Goal: Information Seeking & Learning: Check status

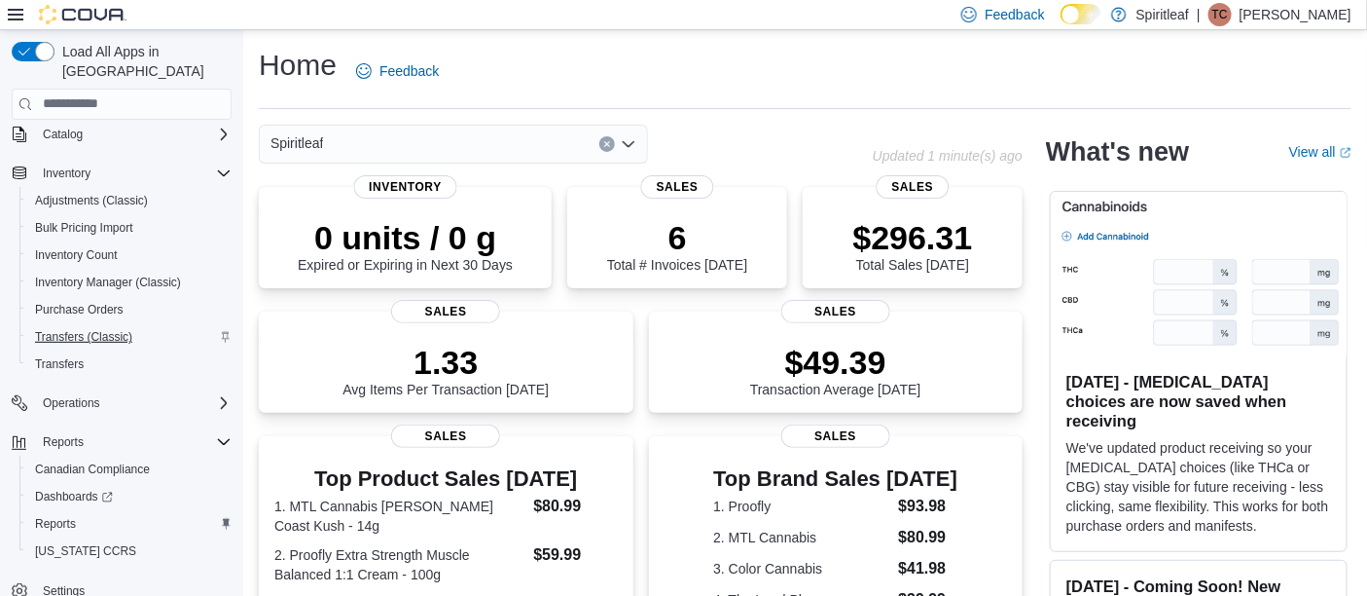
scroll to position [112, 0]
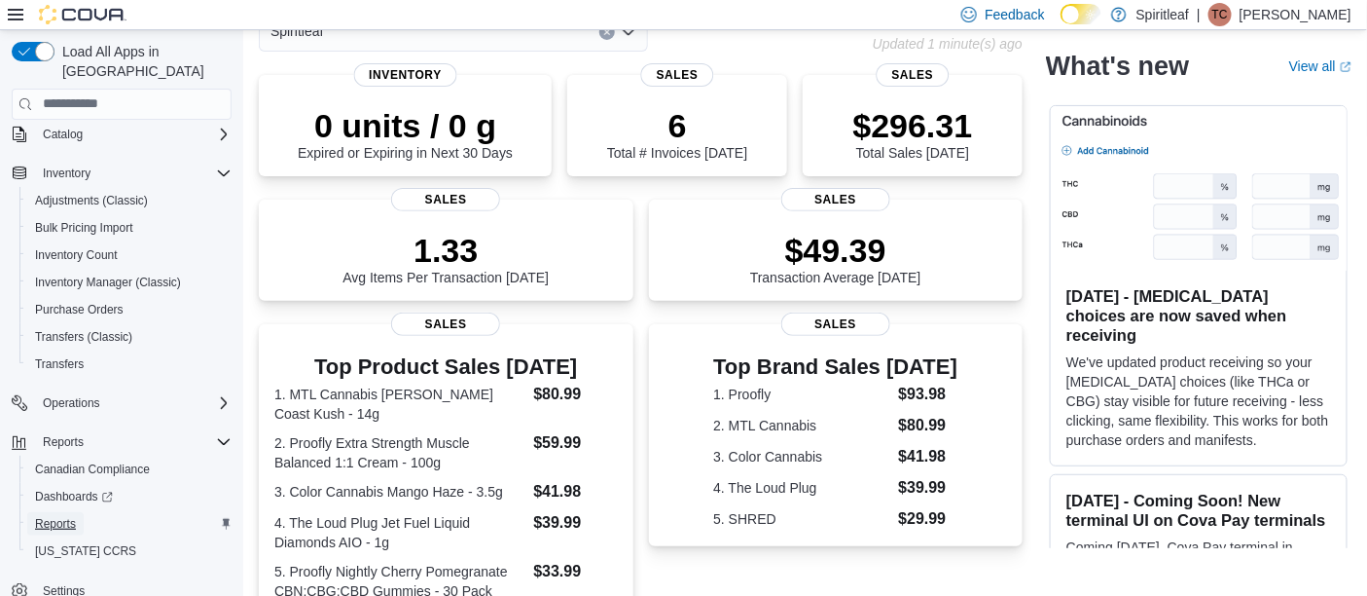
click at [56, 516] on span "Reports" at bounding box center [55, 524] width 41 height 16
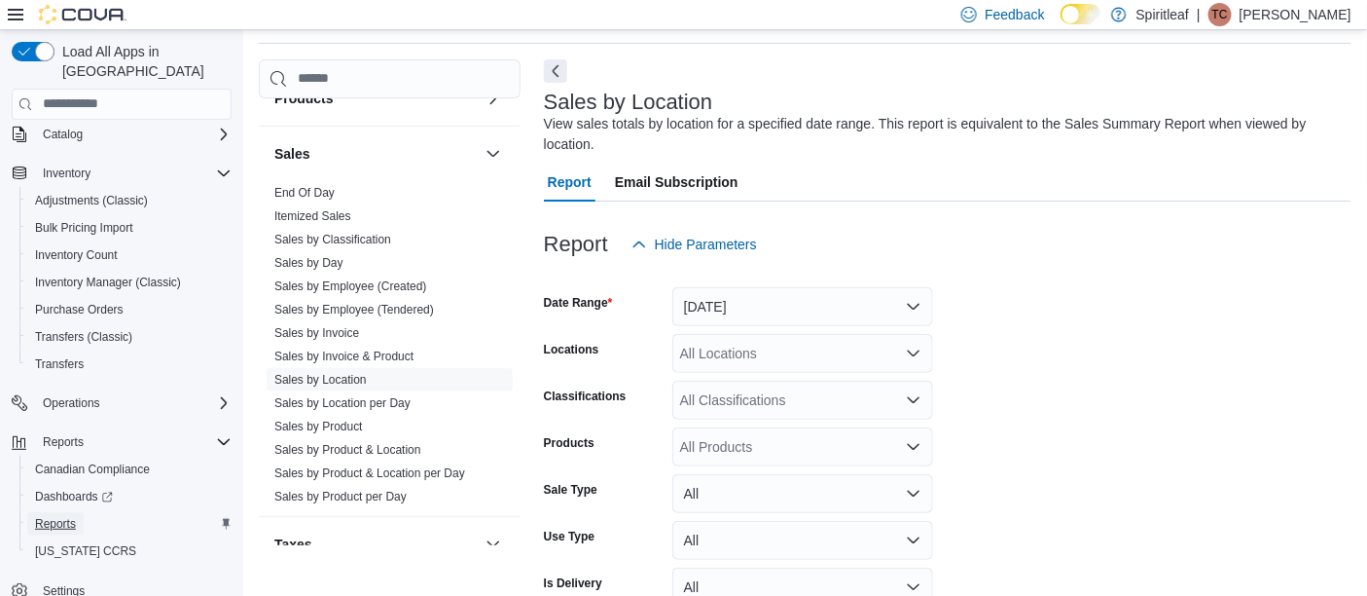
scroll to position [1143, 0]
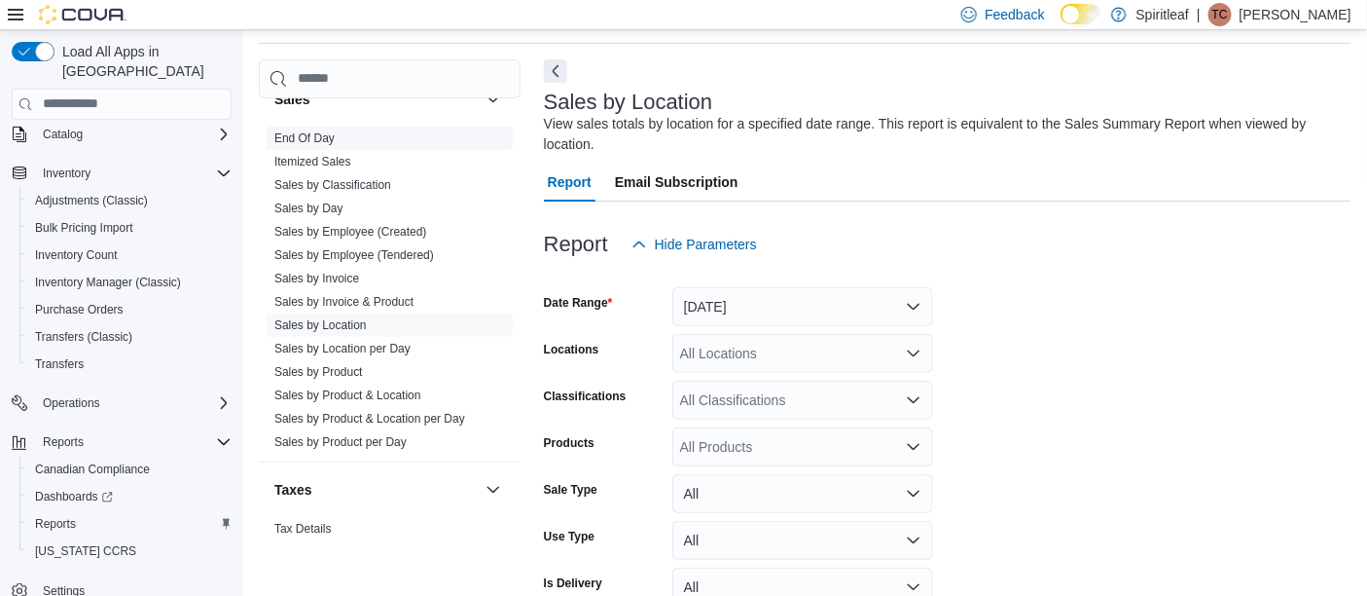
click at [329, 131] on link "End Of Day" at bounding box center [304, 138] width 60 height 14
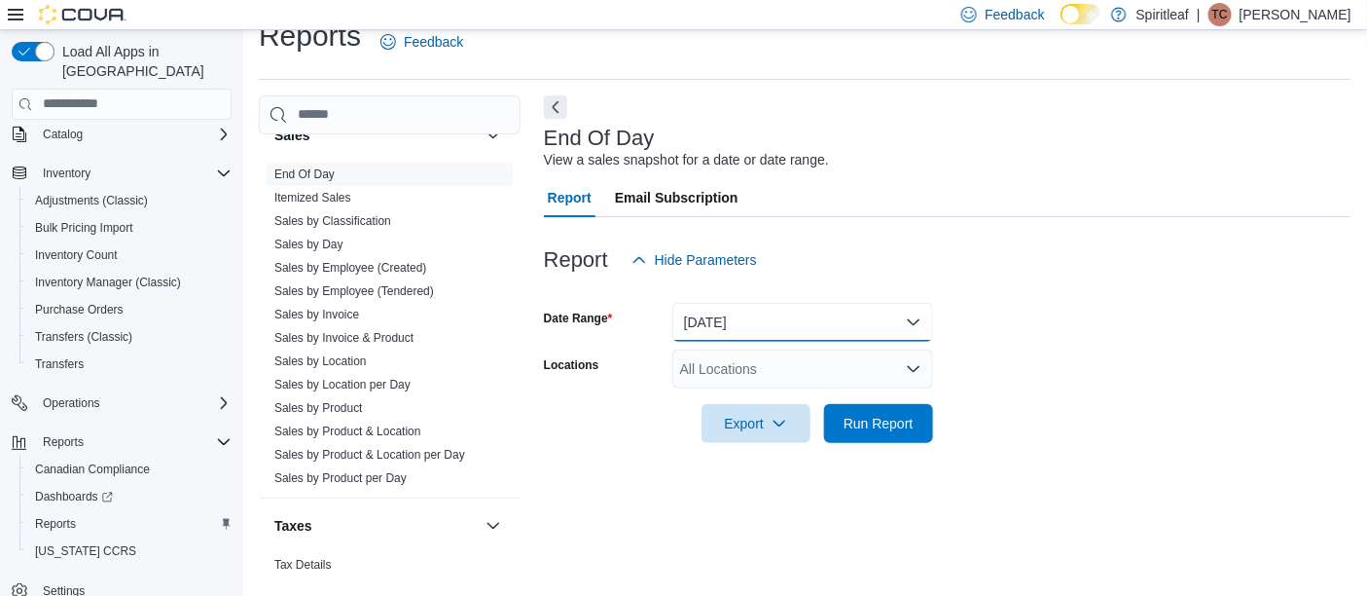
click at [919, 321] on button "Today" at bounding box center [802, 322] width 261 height 39
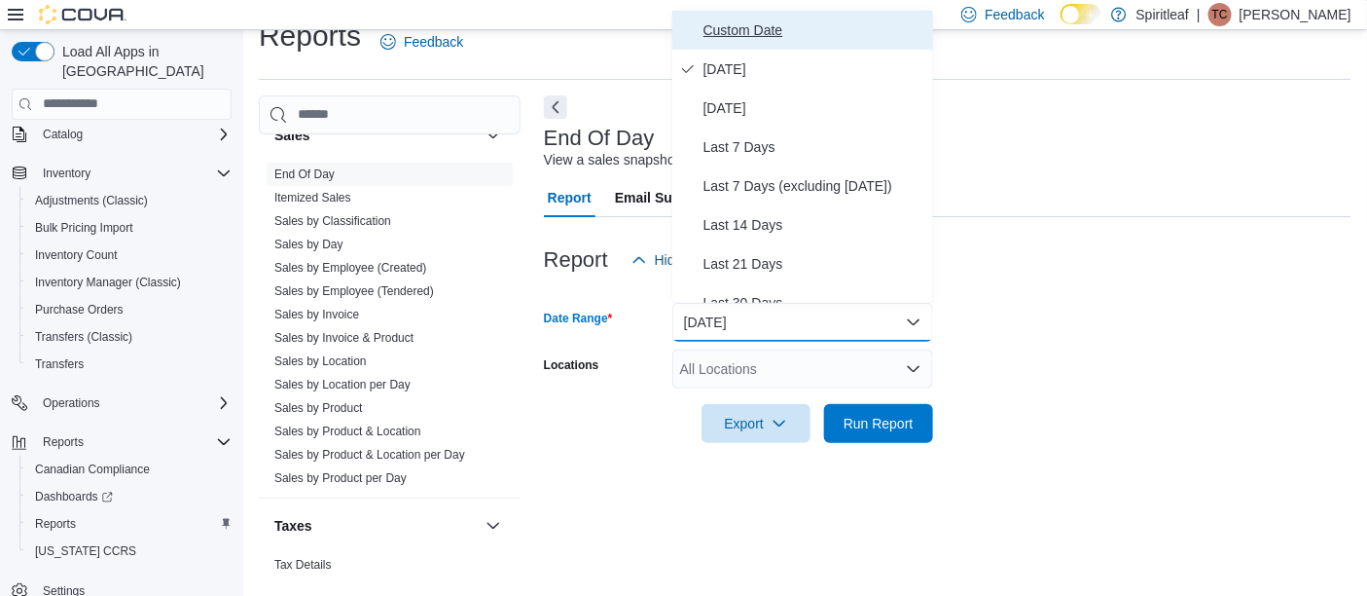
click at [780, 27] on span "Custom Date" at bounding box center [815, 29] width 222 height 23
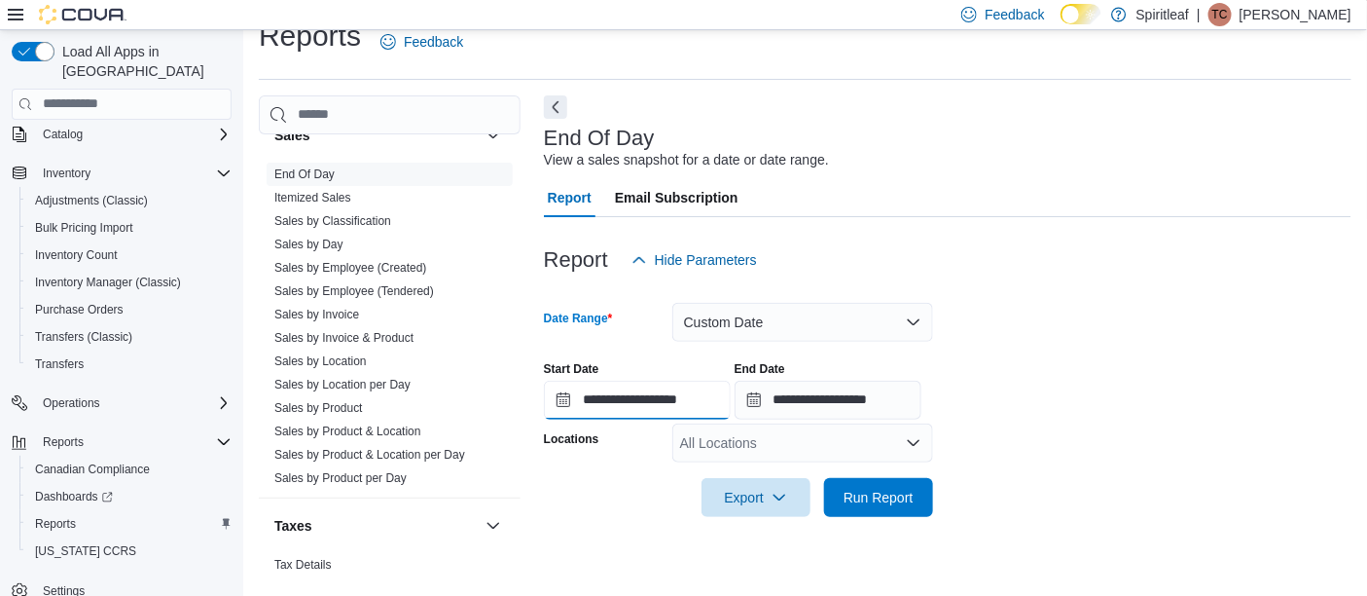
click at [650, 397] on input "**********" at bounding box center [637, 400] width 187 height 39
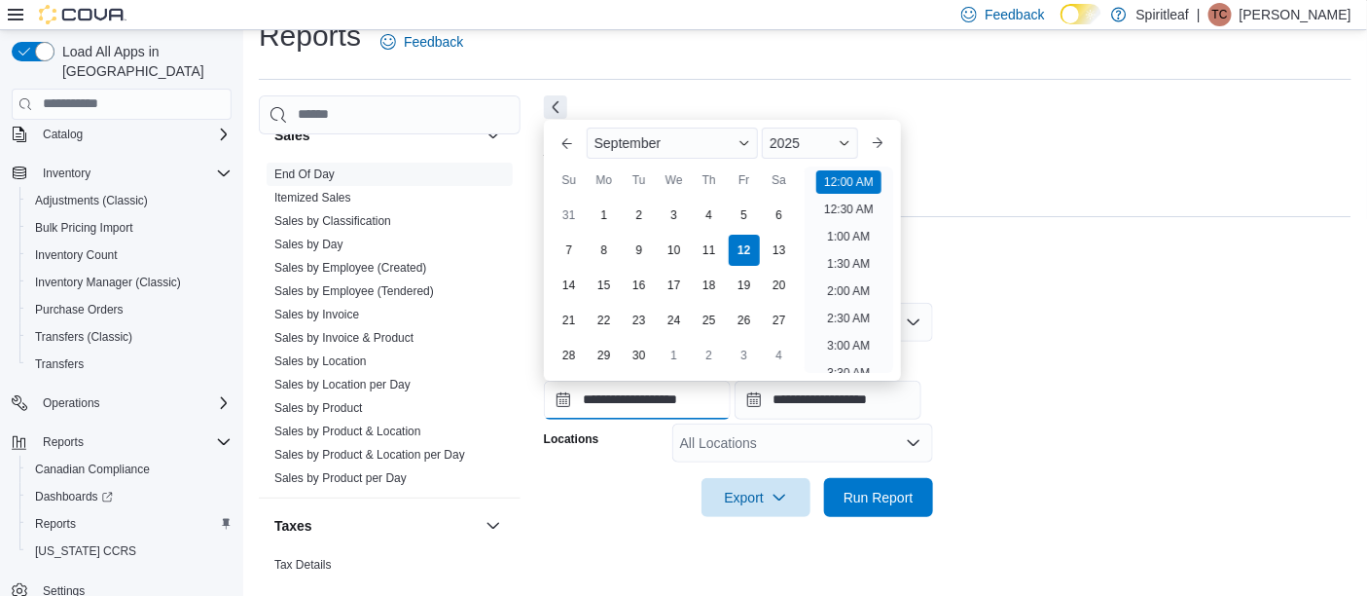
scroll to position [59, 0]
click at [598, 215] on div "1" at bounding box center [604, 215] width 34 height 34
type input "**********"
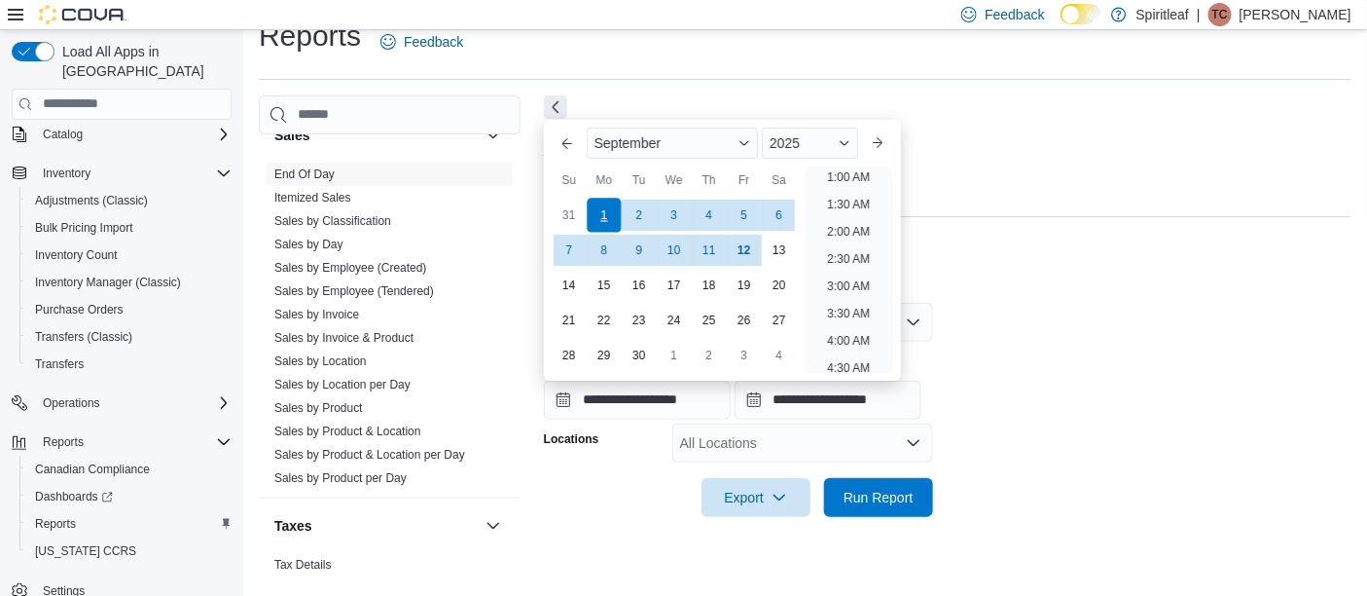
scroll to position [4, 0]
click at [978, 460] on form "**********" at bounding box center [948, 397] width 808 height 237
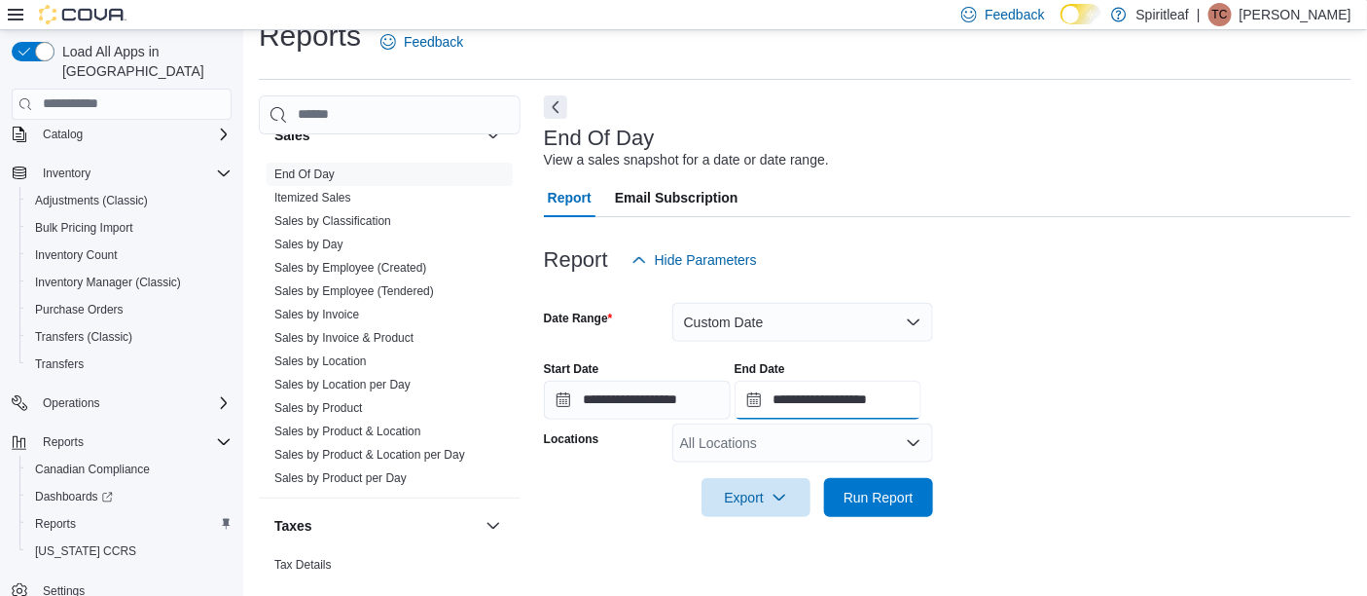
click at [871, 397] on input "**********" at bounding box center [828, 400] width 187 height 39
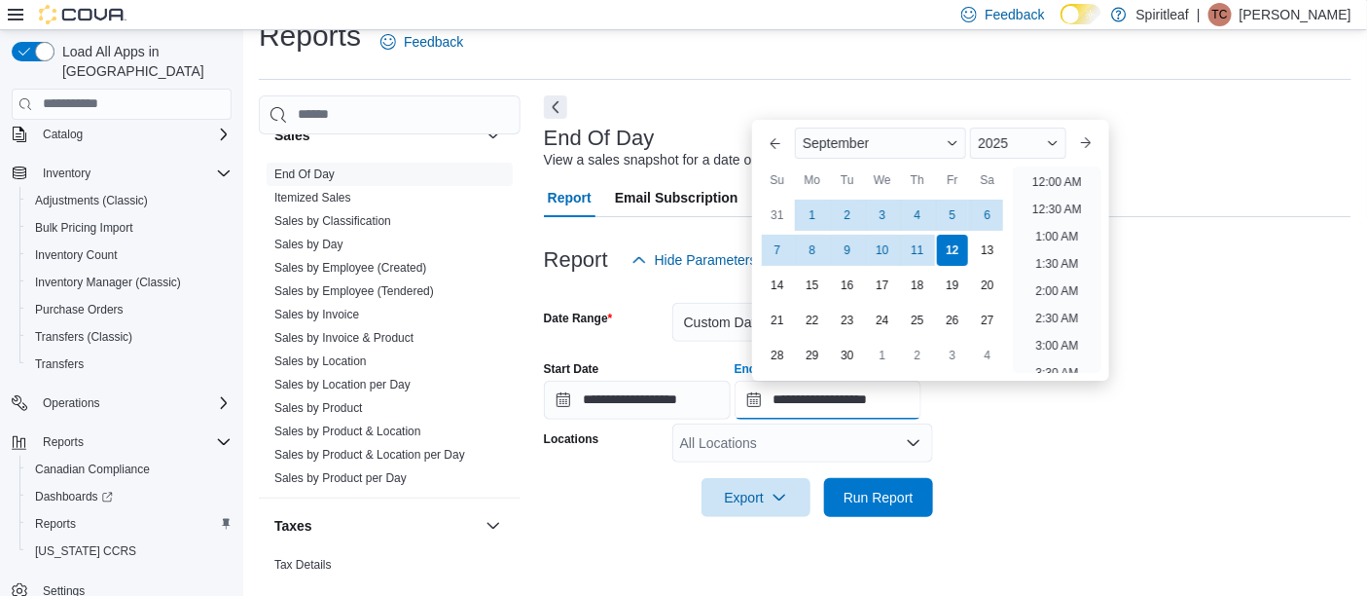
scroll to position [1105, 0]
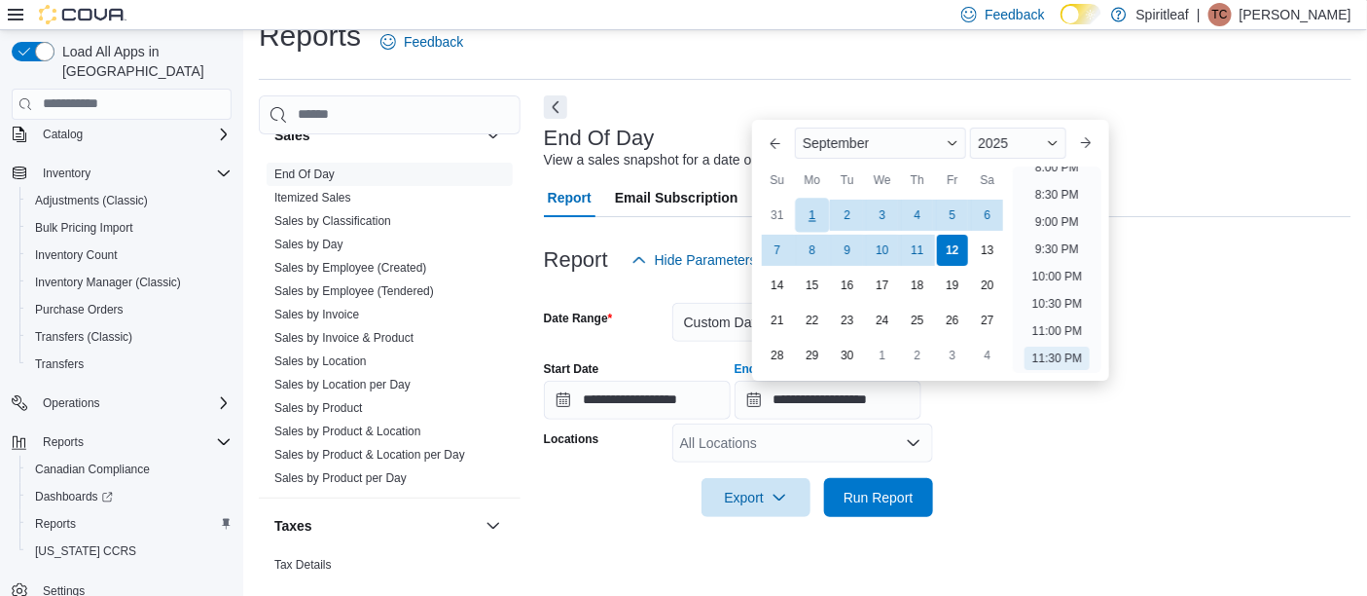
click at [809, 202] on div "1" at bounding box center [812, 215] width 34 height 34
type input "**********"
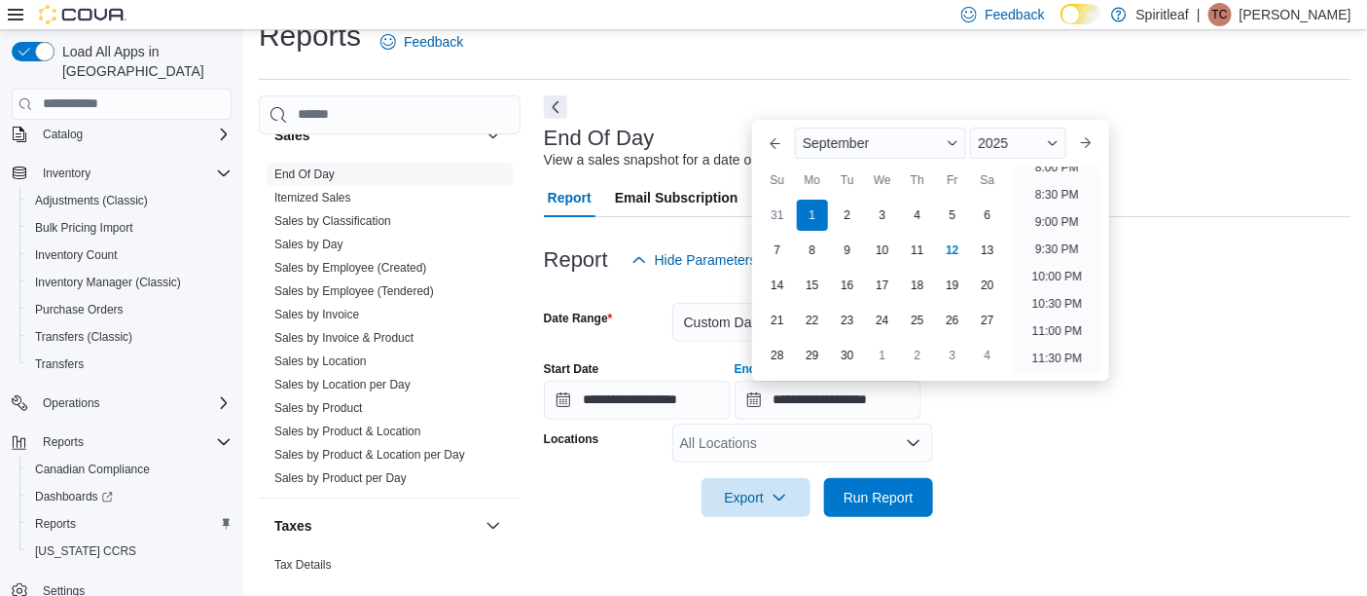
click at [1066, 513] on form "**********" at bounding box center [948, 397] width 808 height 237
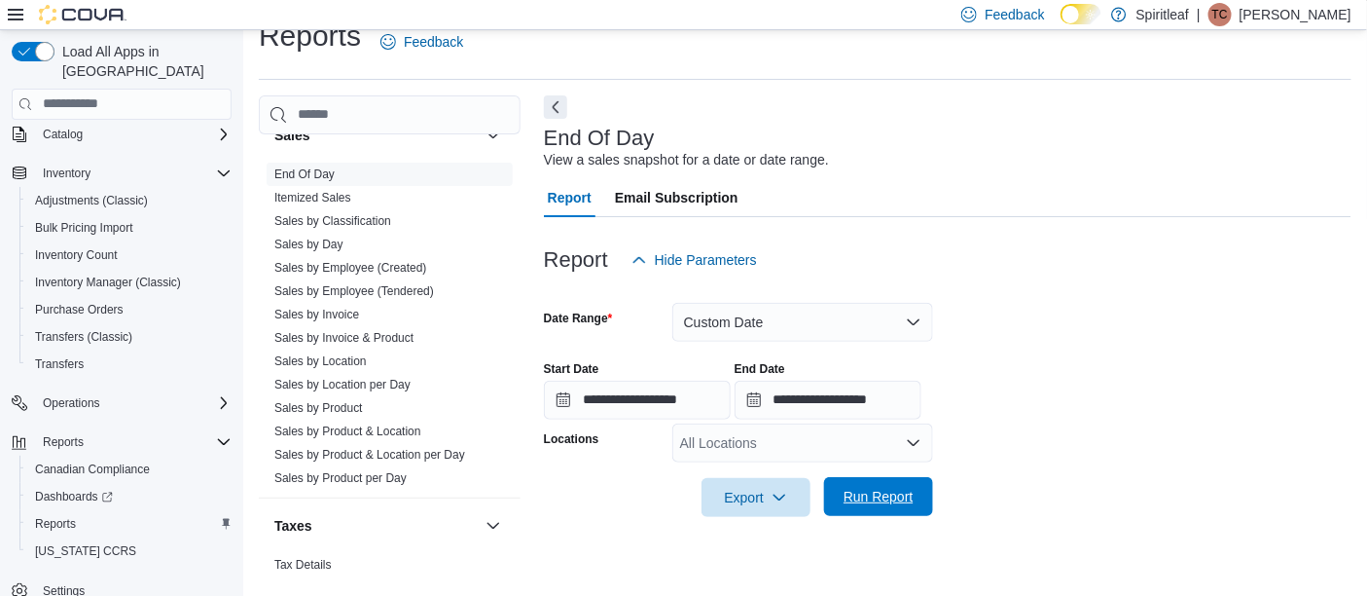
click at [893, 494] on span "Run Report" at bounding box center [879, 496] width 70 height 19
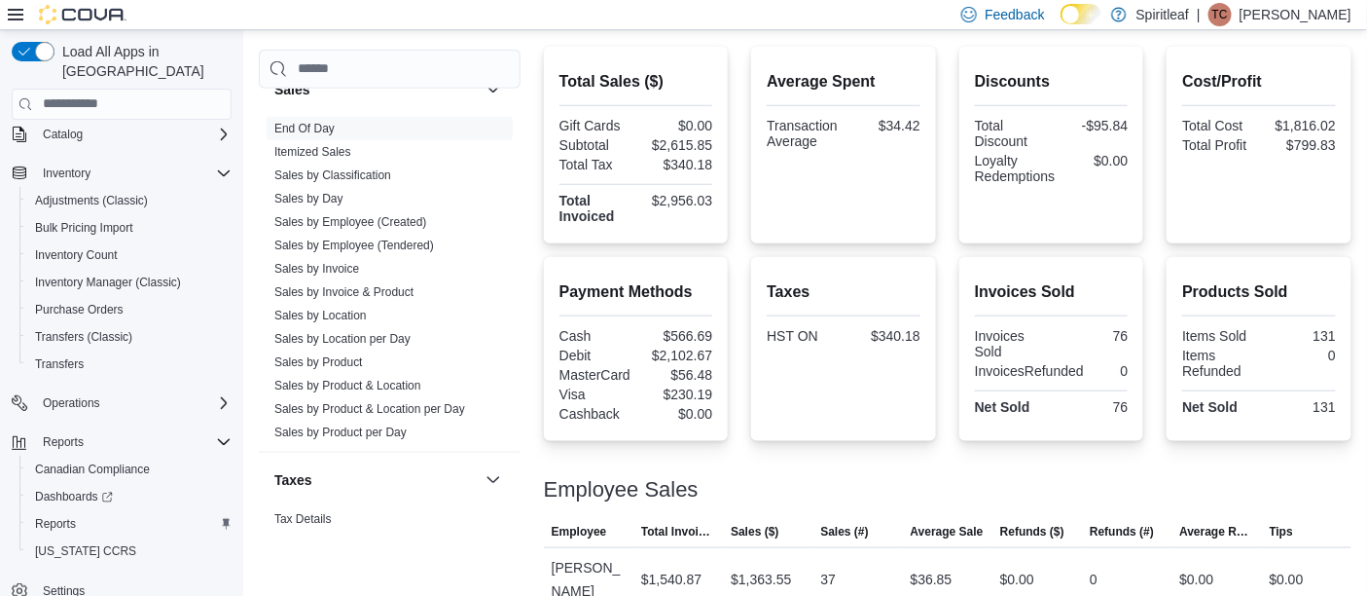
scroll to position [526, 0]
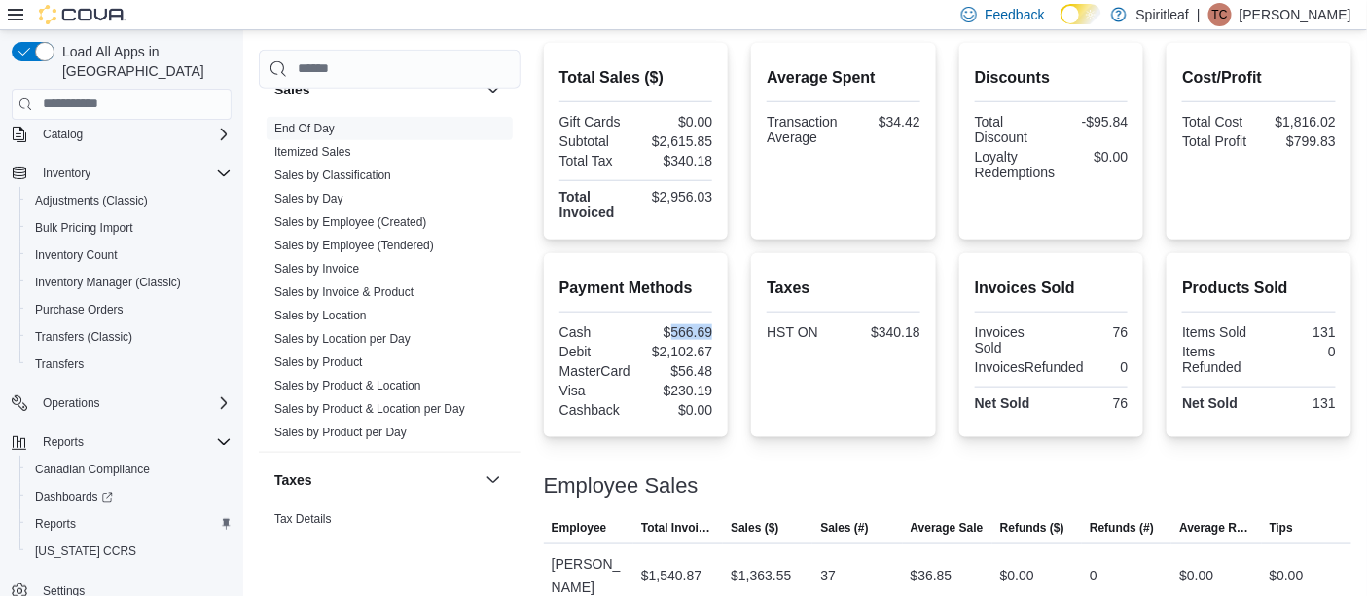
drag, startPoint x: 673, startPoint y: 334, endPoint x: 717, endPoint y: 333, distance: 43.8
click at [717, 333] on div "Payment Methods Cash $566.69 Debit $2,102.67 MasterCard $56.48 Visa $230.19 Cas…" at bounding box center [636, 345] width 185 height 184
copy div "566.69"
drag, startPoint x: 1301, startPoint y: 118, endPoint x: 1361, endPoint y: 112, distance: 59.7
click at [1352, 112] on div "Cost/Profit Total Cost $1,816.02 Total Profit $799.83" at bounding box center [1259, 141] width 185 height 197
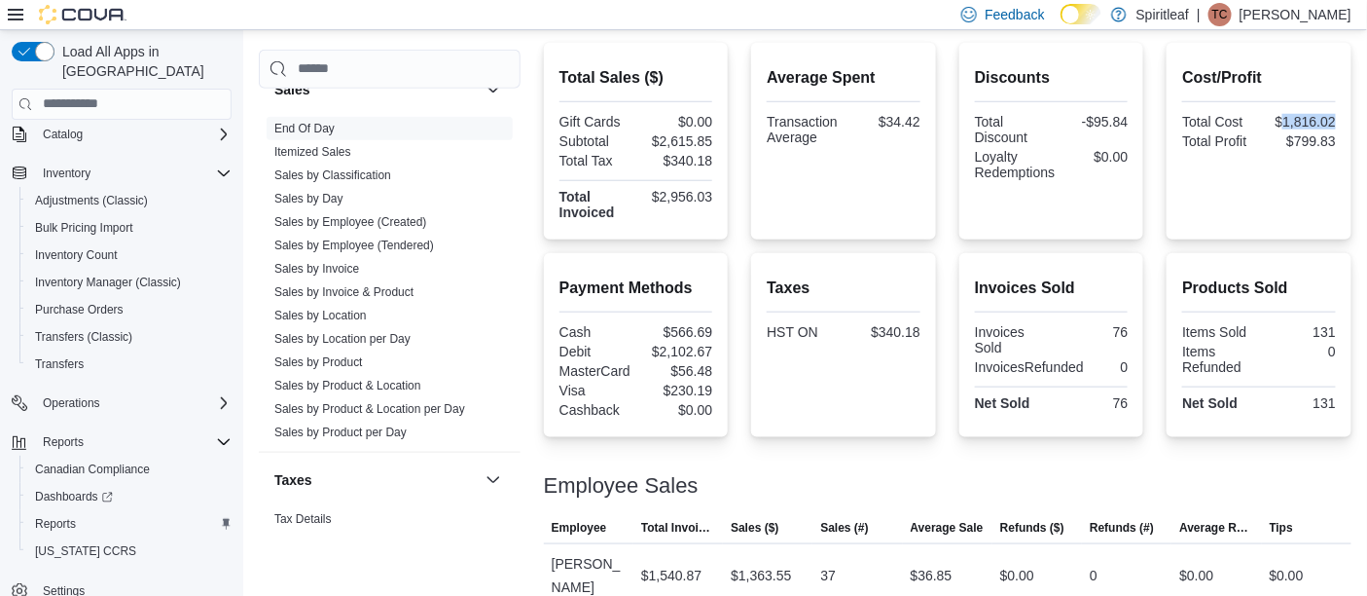
copy div "1,816.02"
drag, startPoint x: 664, startPoint y: 140, endPoint x: 718, endPoint y: 133, distance: 54.9
click at [718, 133] on div "Total Sales ($) Gift Cards $0.00 Subtotal $2,615.85 Total Tax $340.18 Total Inv…" at bounding box center [636, 141] width 185 height 197
copy div "2,615.85"
drag, startPoint x: 674, startPoint y: 163, endPoint x: 725, endPoint y: 159, distance: 50.8
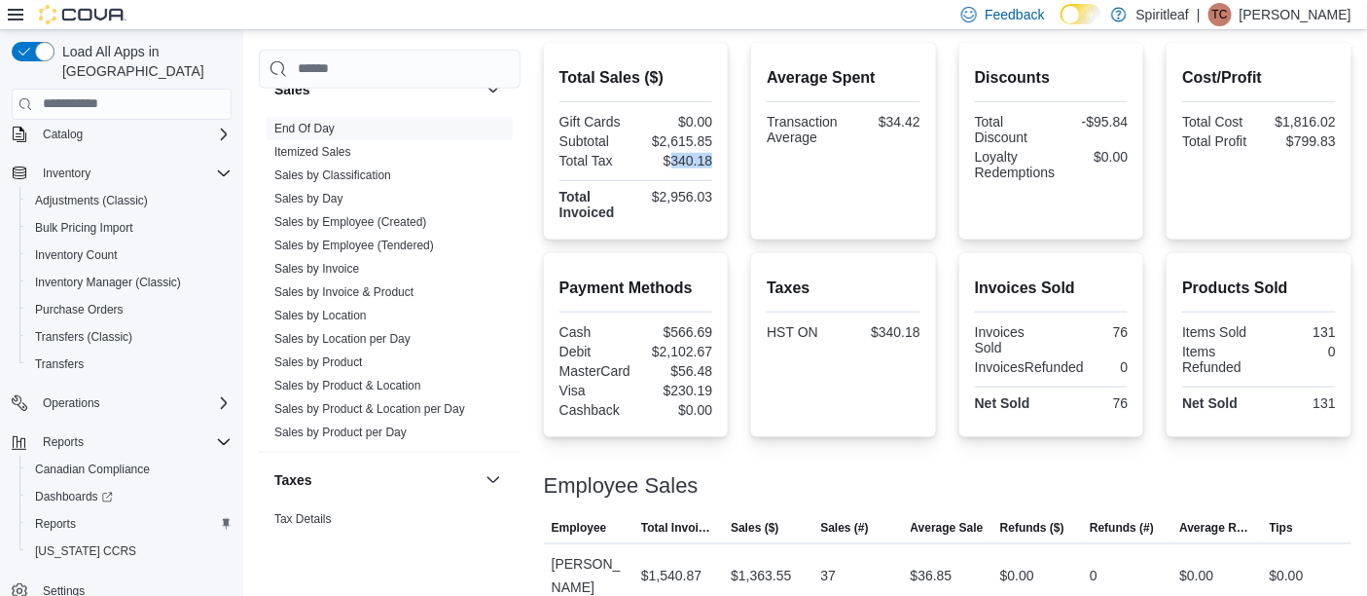
click at [725, 159] on div "Total Sales ($) Gift Cards $0.00 Subtotal $2,615.85 Total Tax $340.18 Total Inv…" at bounding box center [636, 141] width 185 height 197
copy div "340.18"
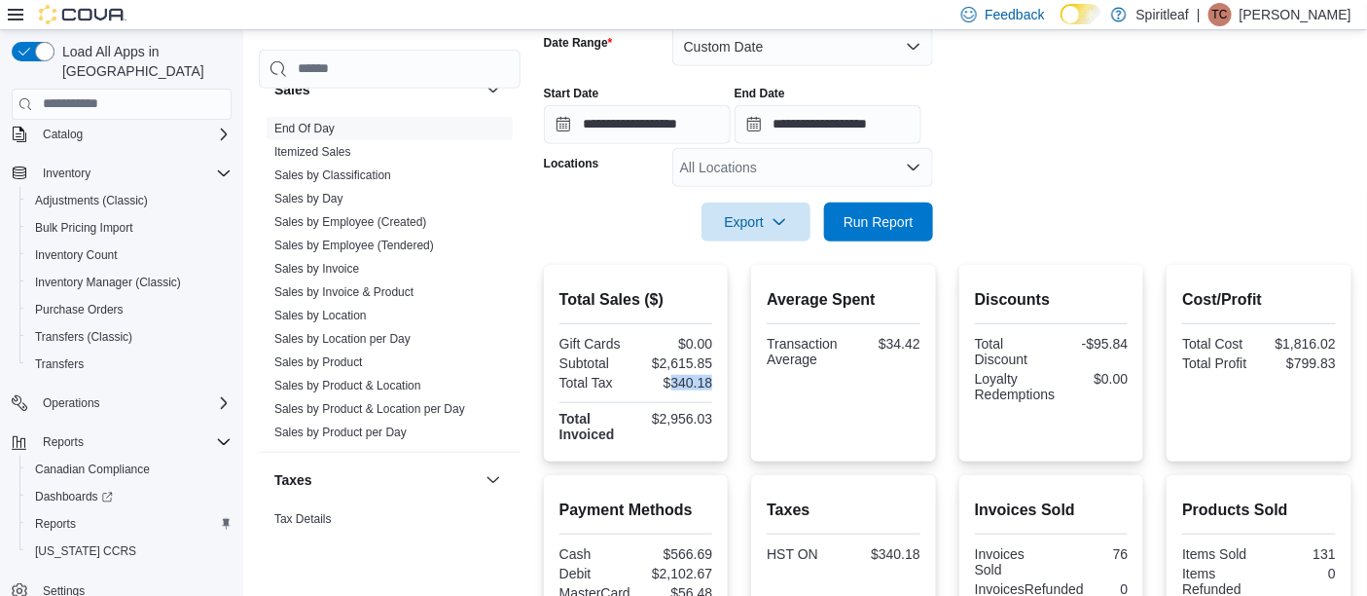
scroll to position [303, 0]
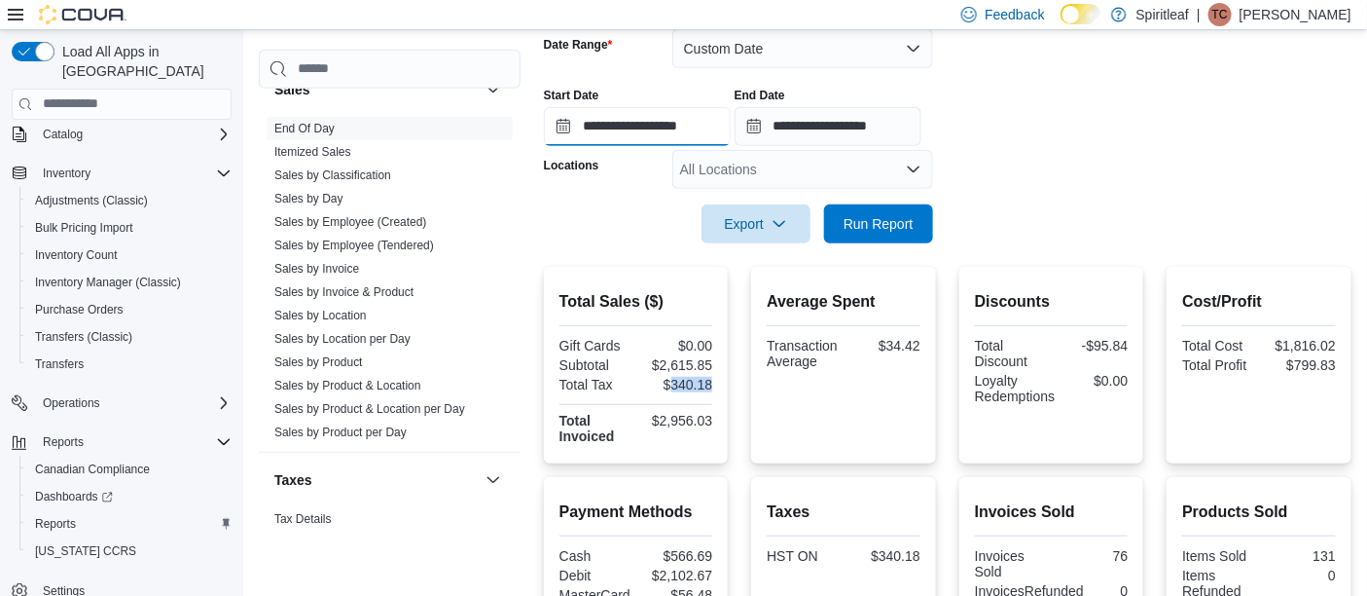
click at [713, 122] on input "**********" at bounding box center [637, 126] width 187 height 39
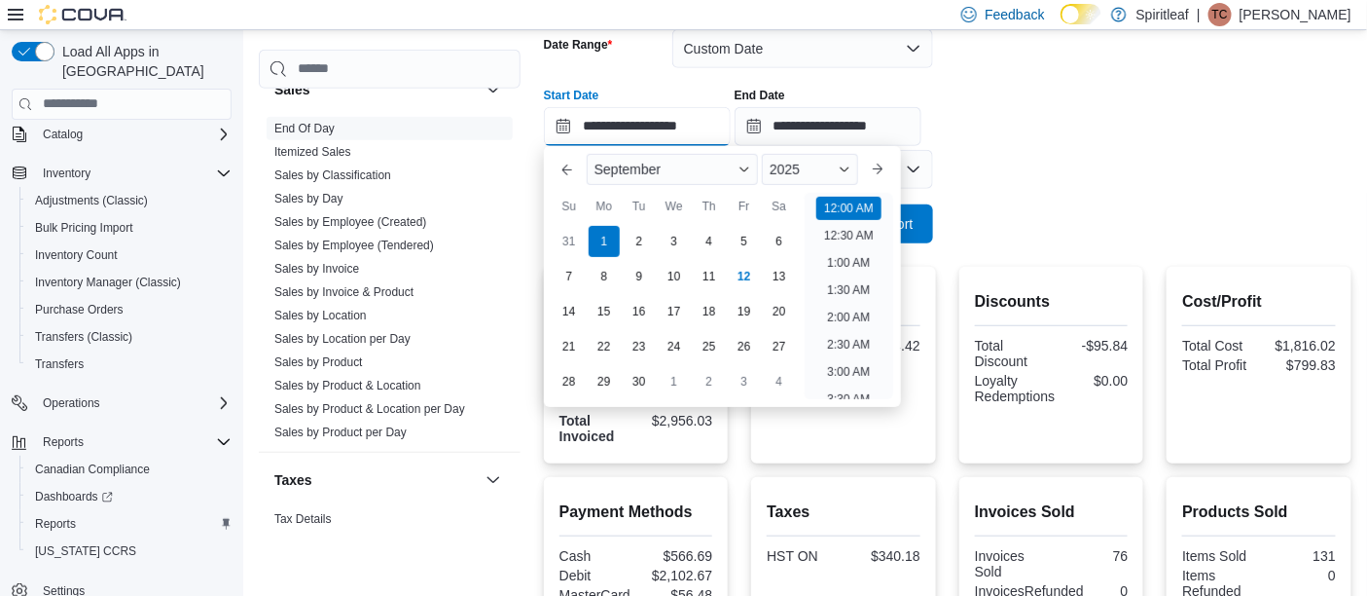
scroll to position [59, 0]
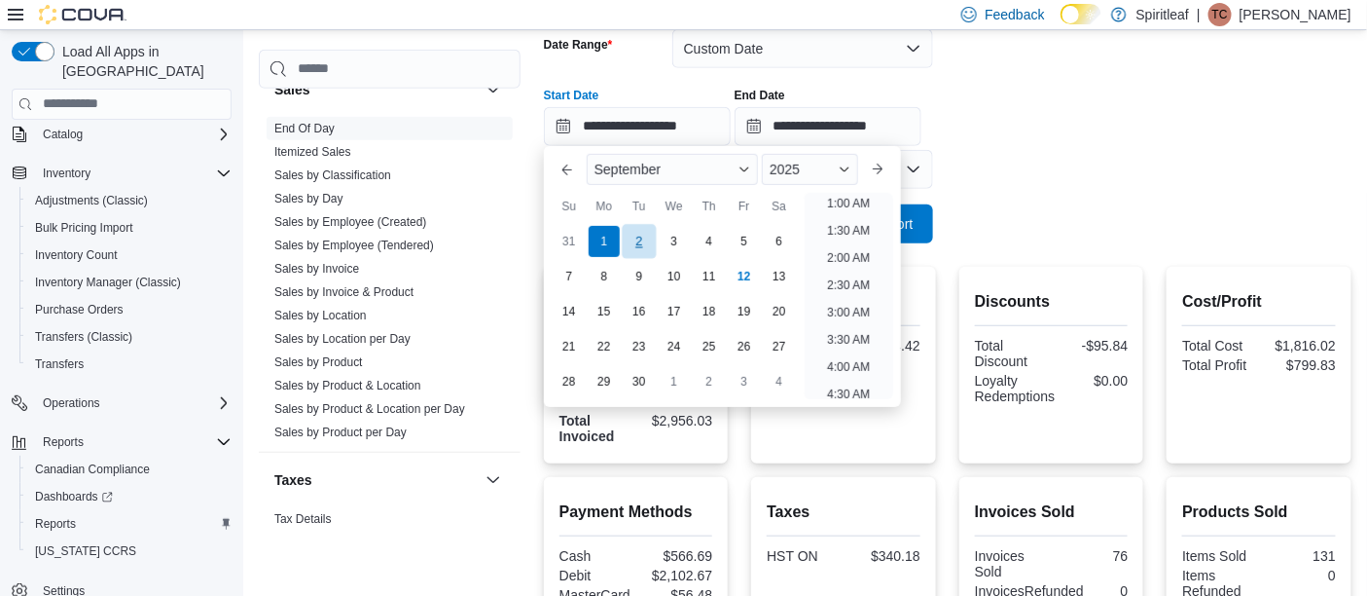
click at [644, 239] on div "2" at bounding box center [639, 241] width 34 height 34
type input "**********"
click at [1085, 162] on form "**********" at bounding box center [948, 124] width 808 height 237
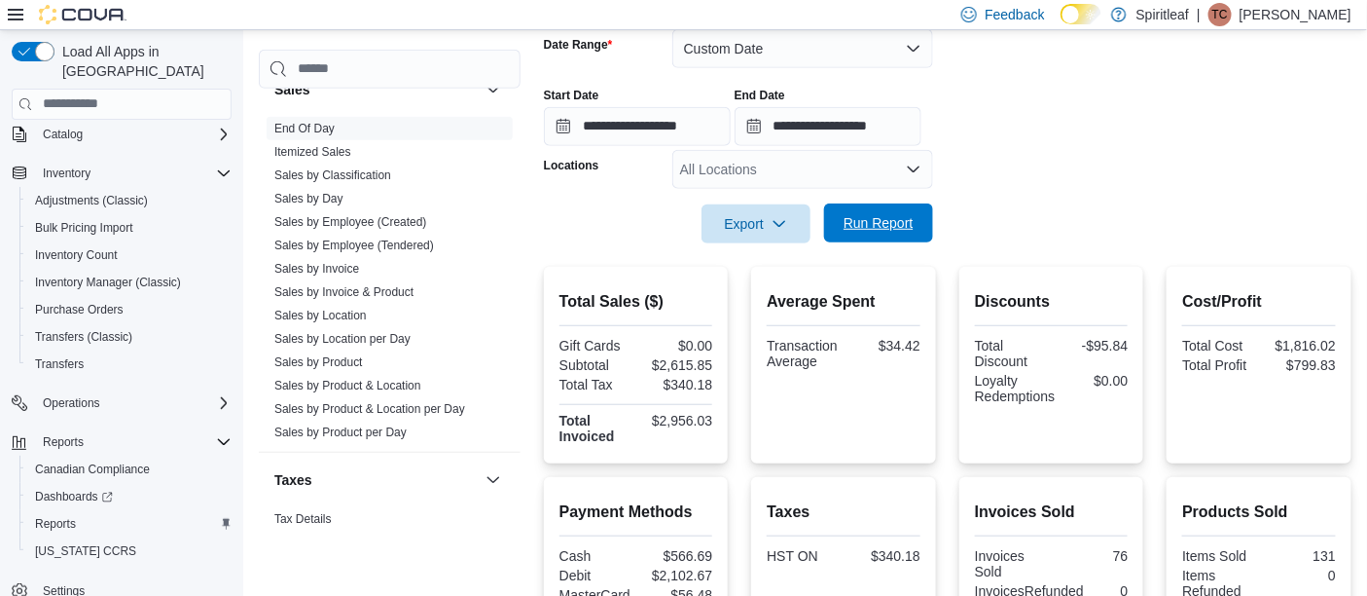
click at [894, 222] on span "Run Report" at bounding box center [879, 222] width 70 height 19
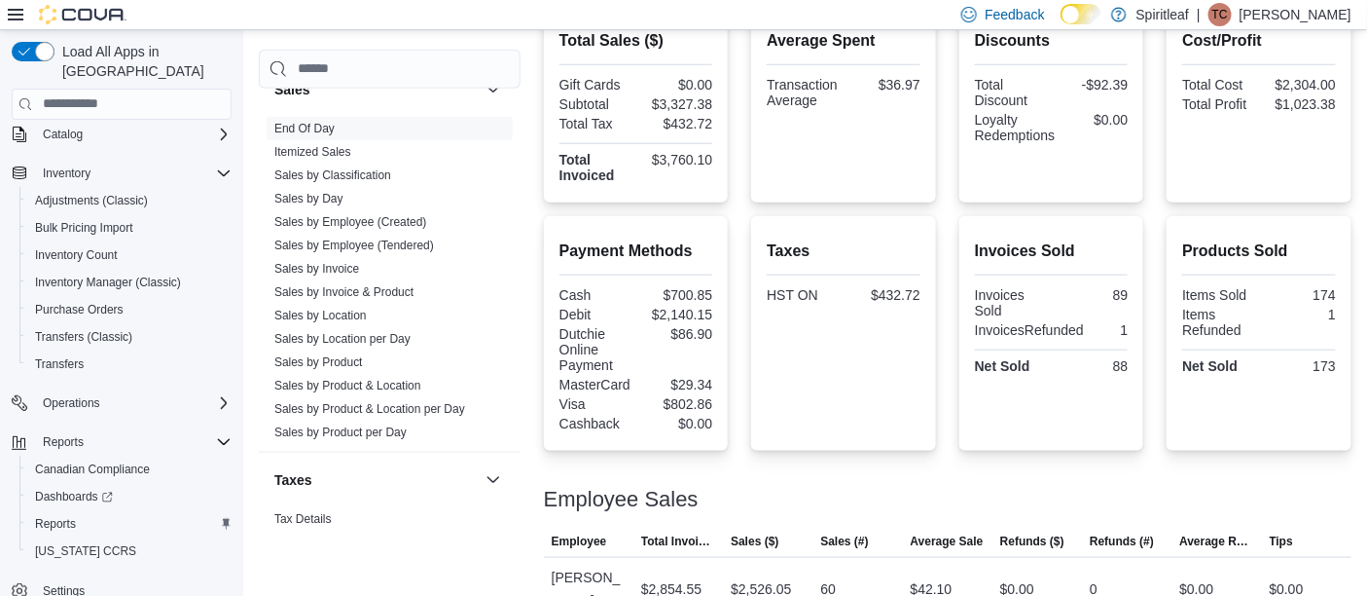
scroll to position [560, 0]
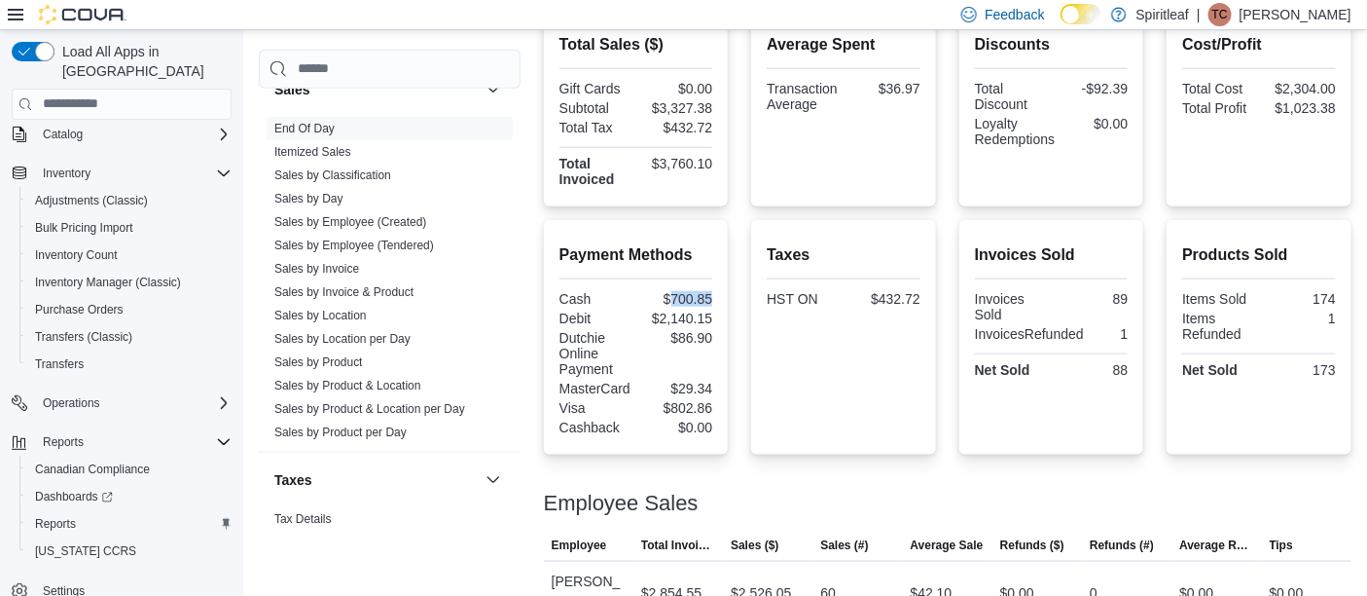
drag, startPoint x: 676, startPoint y: 299, endPoint x: 729, endPoint y: 291, distance: 53.1
click at [729, 291] on div "Payment Methods Cash $700.85 Debit $2,140.15 Dutchie Online Payment $86.90 Mast…" at bounding box center [636, 337] width 185 height 235
copy div "700.85"
drag, startPoint x: 684, startPoint y: 339, endPoint x: 721, endPoint y: 336, distance: 37.1
click at [721, 336] on div "Payment Methods Cash $700.85 Debit $2,140.15 Dutchie Online Payment $86.90 Mast…" at bounding box center [636, 337] width 185 height 235
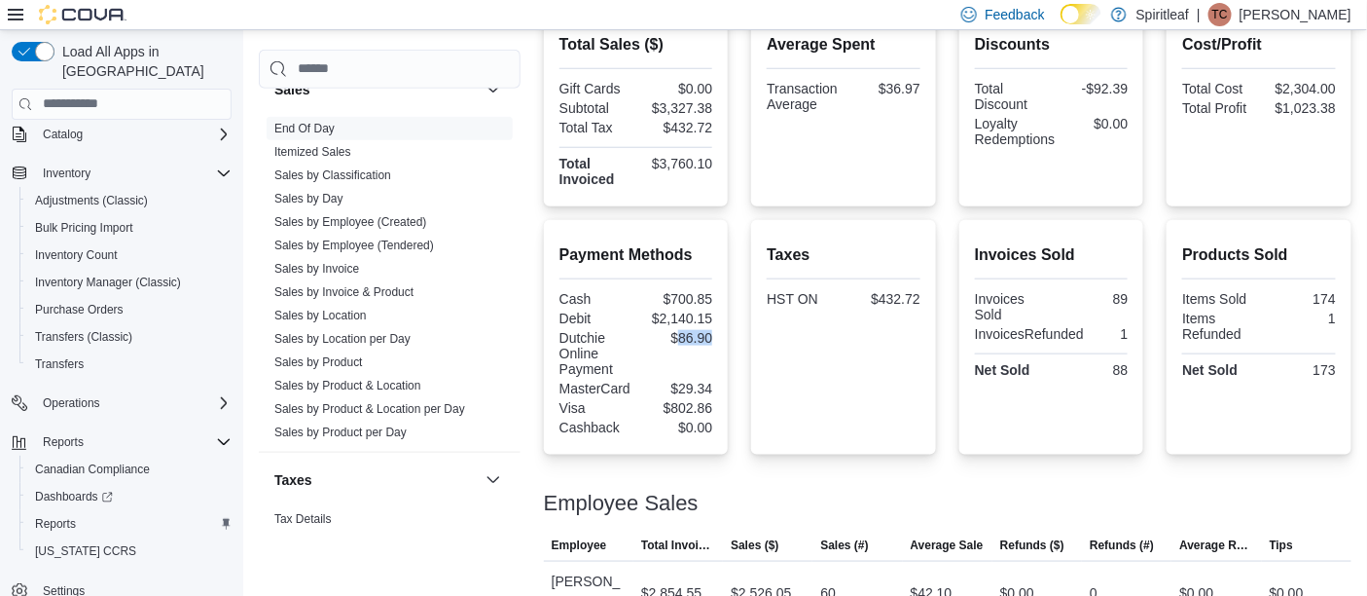
copy div "86.90"
drag, startPoint x: 1300, startPoint y: 88, endPoint x: 1364, endPoint y: 83, distance: 64.4
click at [1352, 83] on div "Cost/Profit Total Cost $2,304.00 Total Profit $1,023.38" at bounding box center [1259, 108] width 185 height 197
copy div "2,304.00"
drag, startPoint x: 664, startPoint y: 105, endPoint x: 724, endPoint y: 105, distance: 60.3
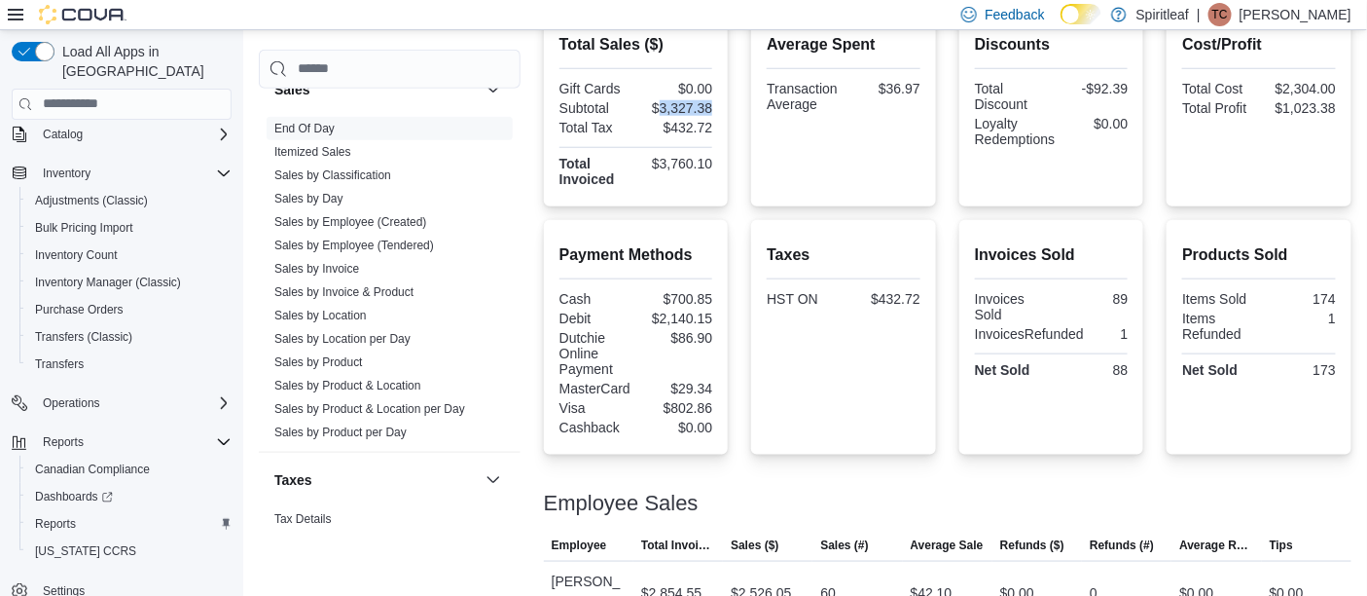
click at [724, 105] on div "Total Sales ($) Gift Cards $0.00 Subtotal $3,327.38 Total Tax $432.72 Total Inv…" at bounding box center [636, 108] width 185 height 197
copy div "3,327.38"
drag, startPoint x: 676, startPoint y: 121, endPoint x: 727, endPoint y: 125, distance: 50.8
click at [727, 125] on div "Total Sales ($) Gift Cards $0.00 Subtotal $3,327.38 Total Tax $432.72 Total Inv…" at bounding box center [636, 108] width 185 height 197
copy div "432.72"
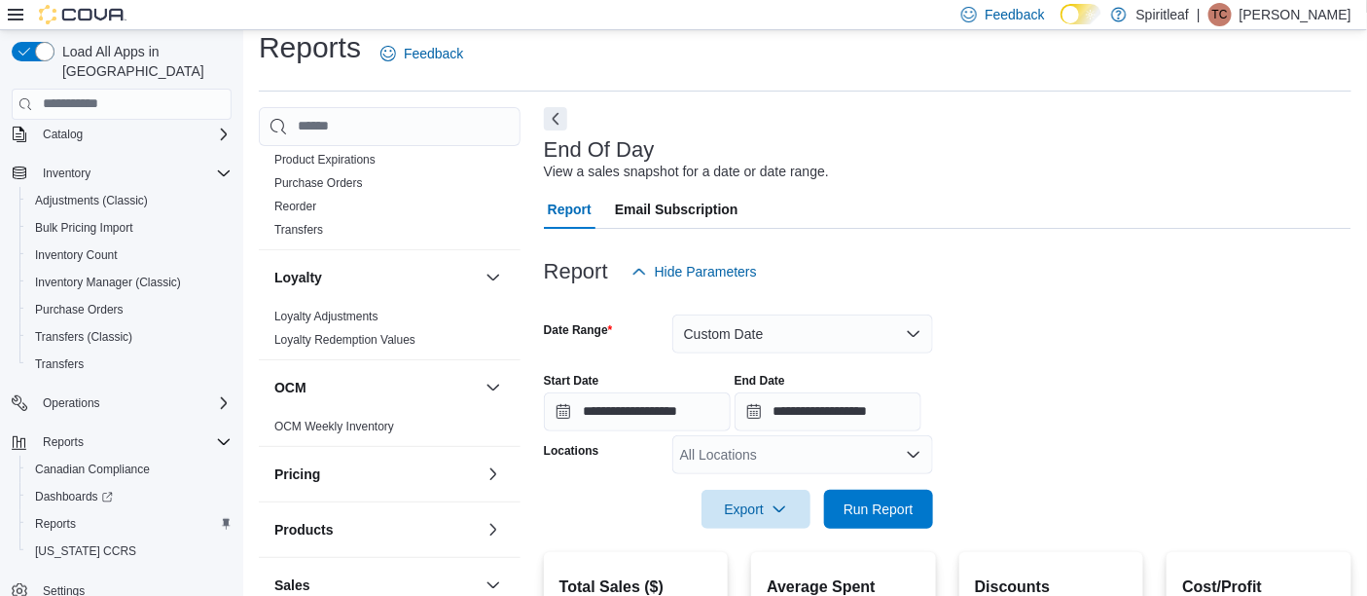
scroll to position [0, 0]
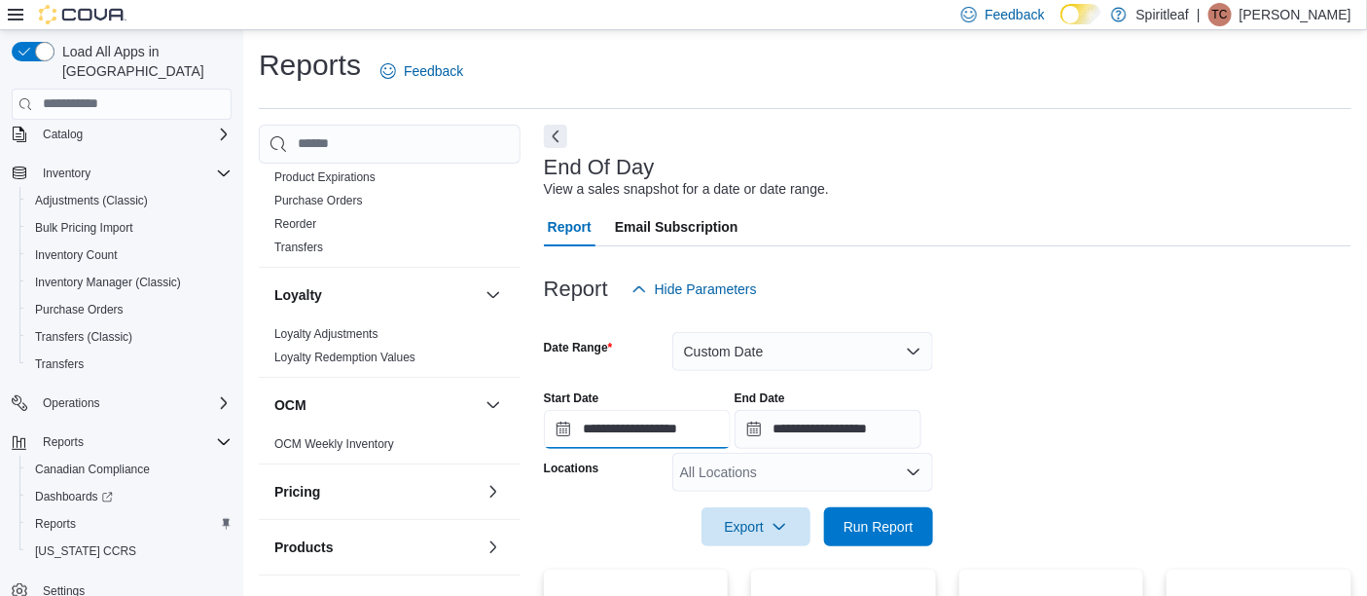
click at [607, 425] on input "**********" at bounding box center [637, 429] width 187 height 39
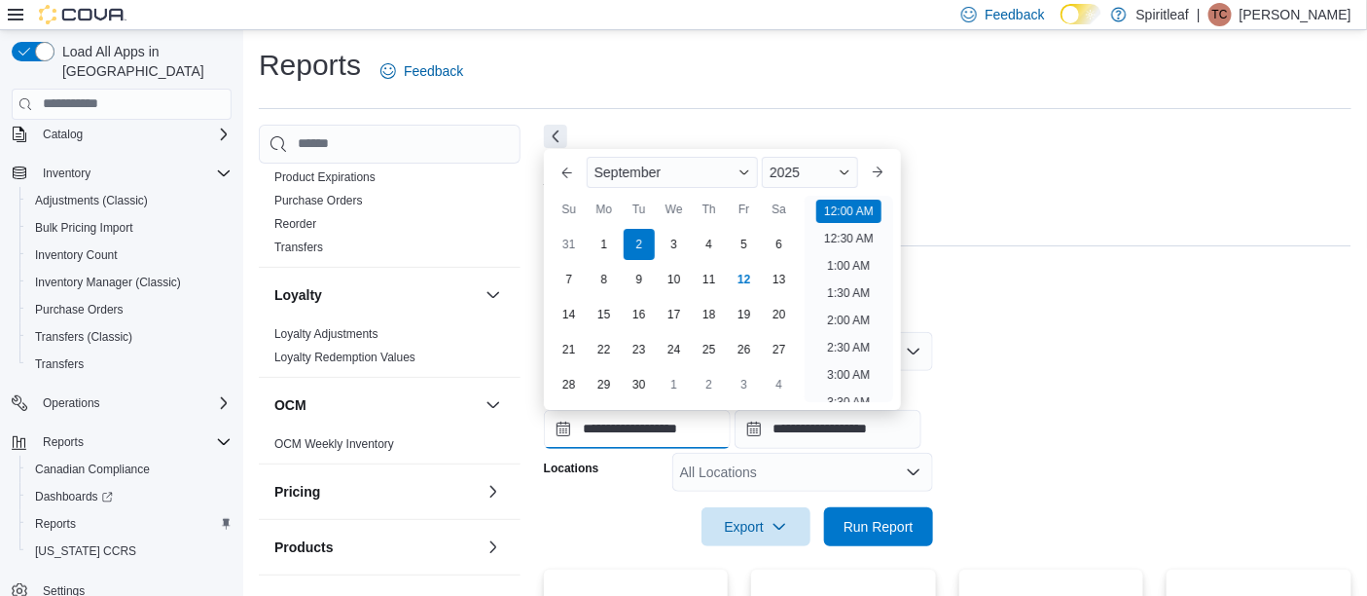
scroll to position [59, 0]
click at [665, 235] on div "3" at bounding box center [674, 244] width 34 height 34
type input "**********"
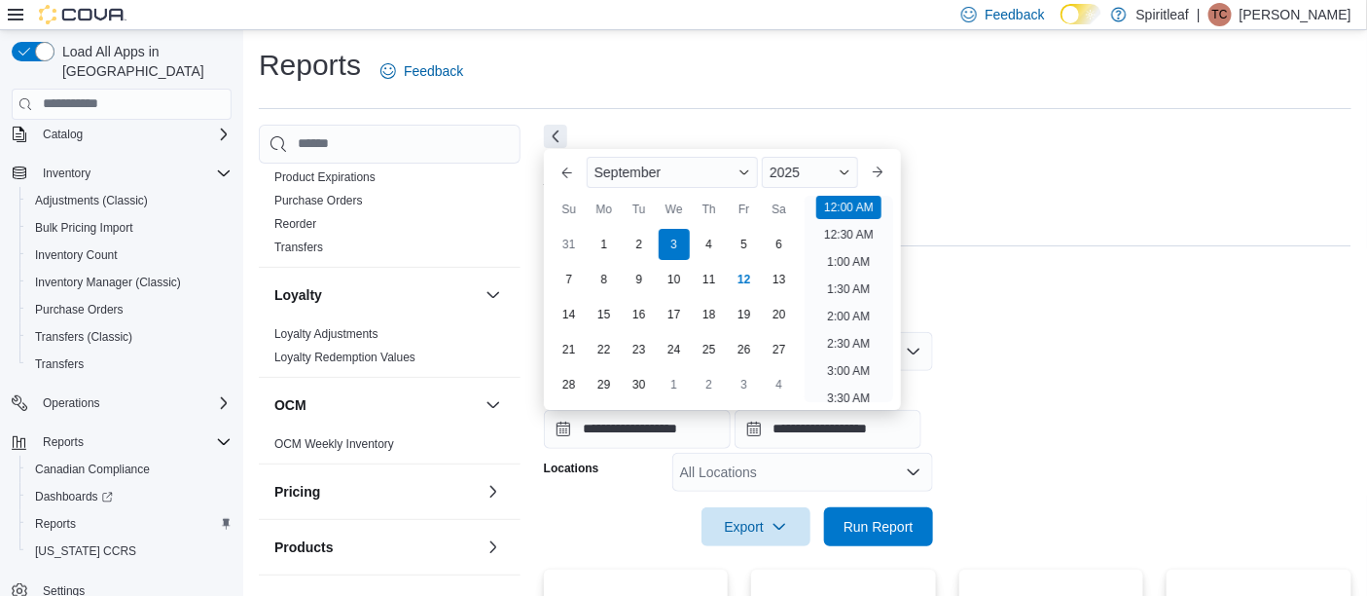
click at [1095, 345] on form "**********" at bounding box center [948, 427] width 808 height 237
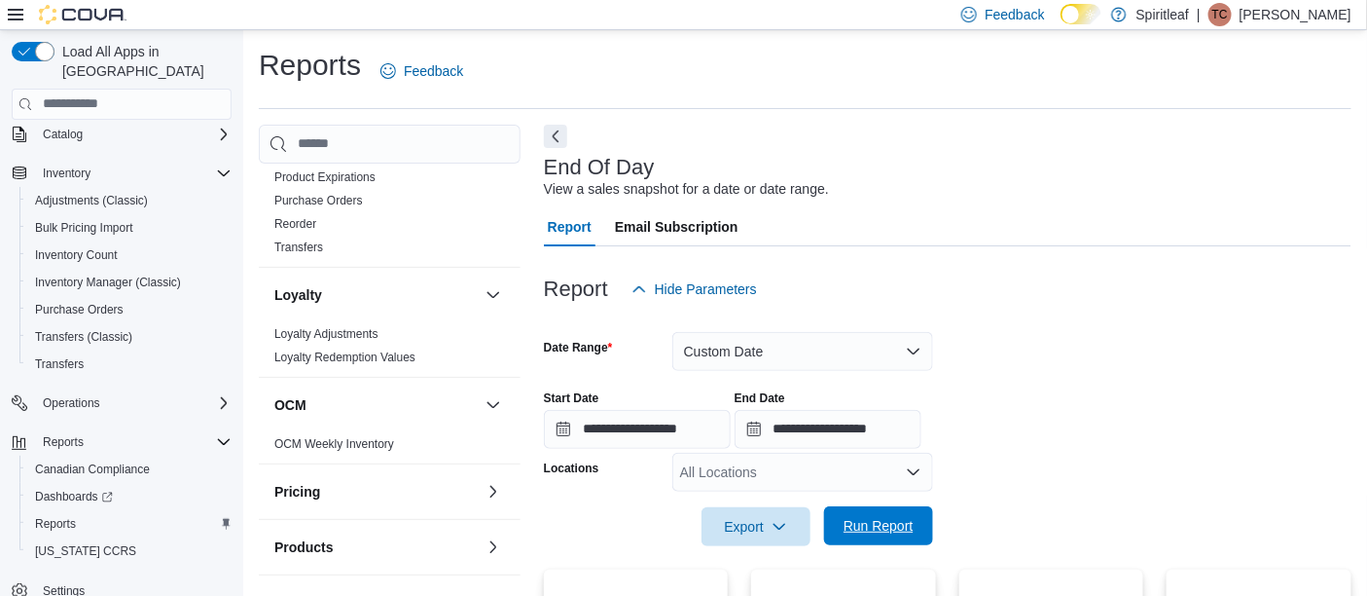
click at [890, 519] on span "Run Report" at bounding box center [879, 525] width 70 height 19
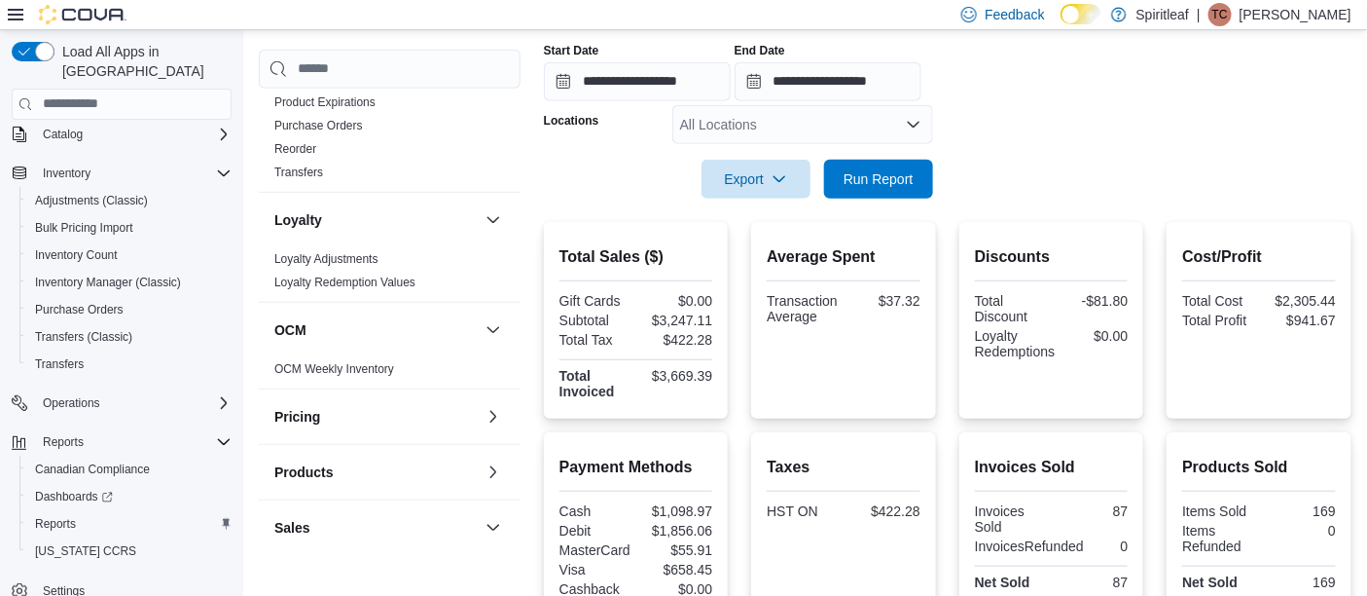
scroll to position [341, 0]
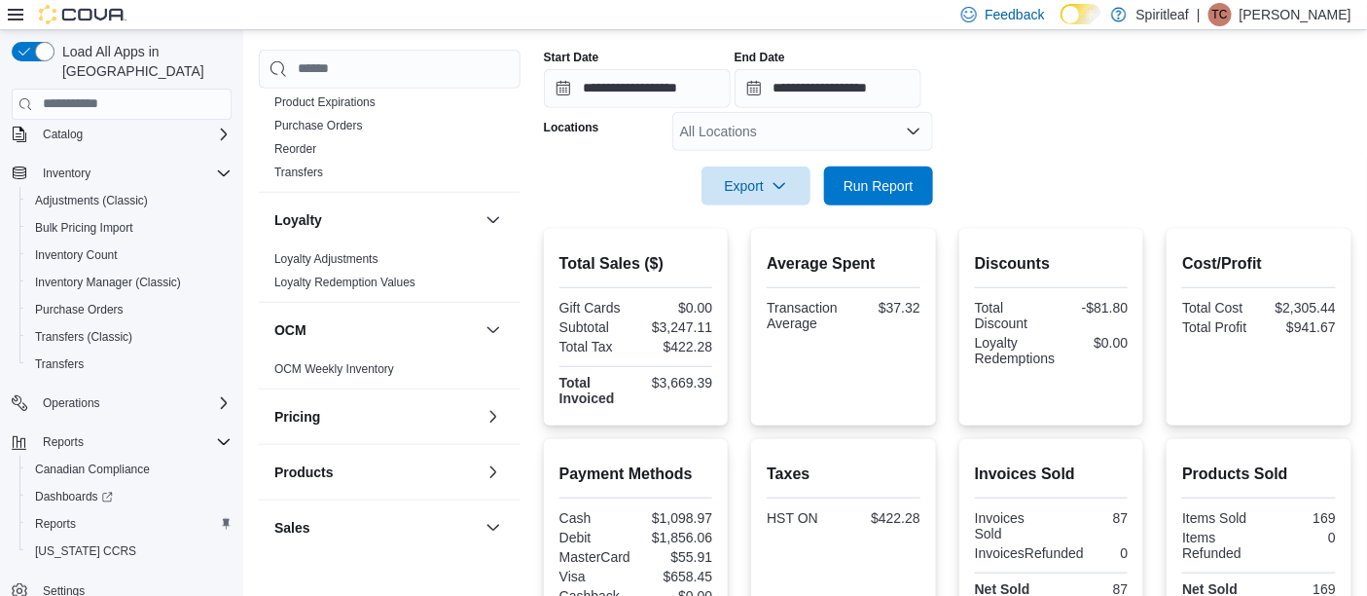
drag, startPoint x: 578, startPoint y: 335, endPoint x: 570, endPoint y: 192, distance: 143.3
click at [570, 192] on div "Export Run Report" at bounding box center [738, 185] width 389 height 39
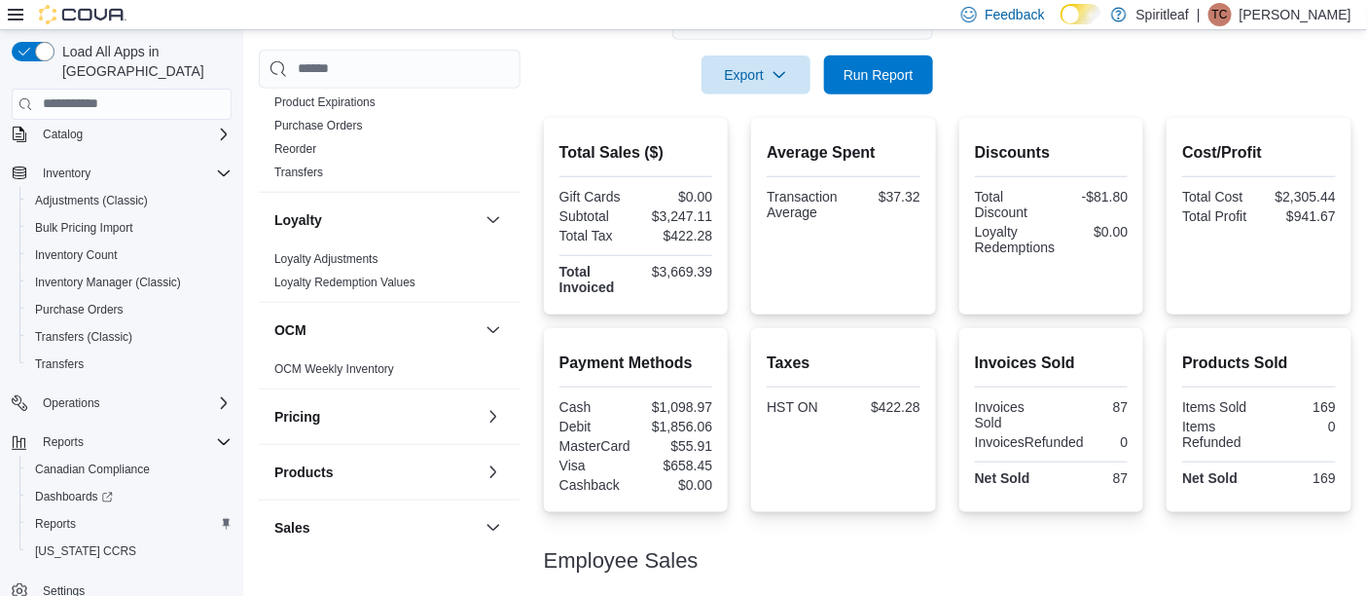
scroll to position [490, 0]
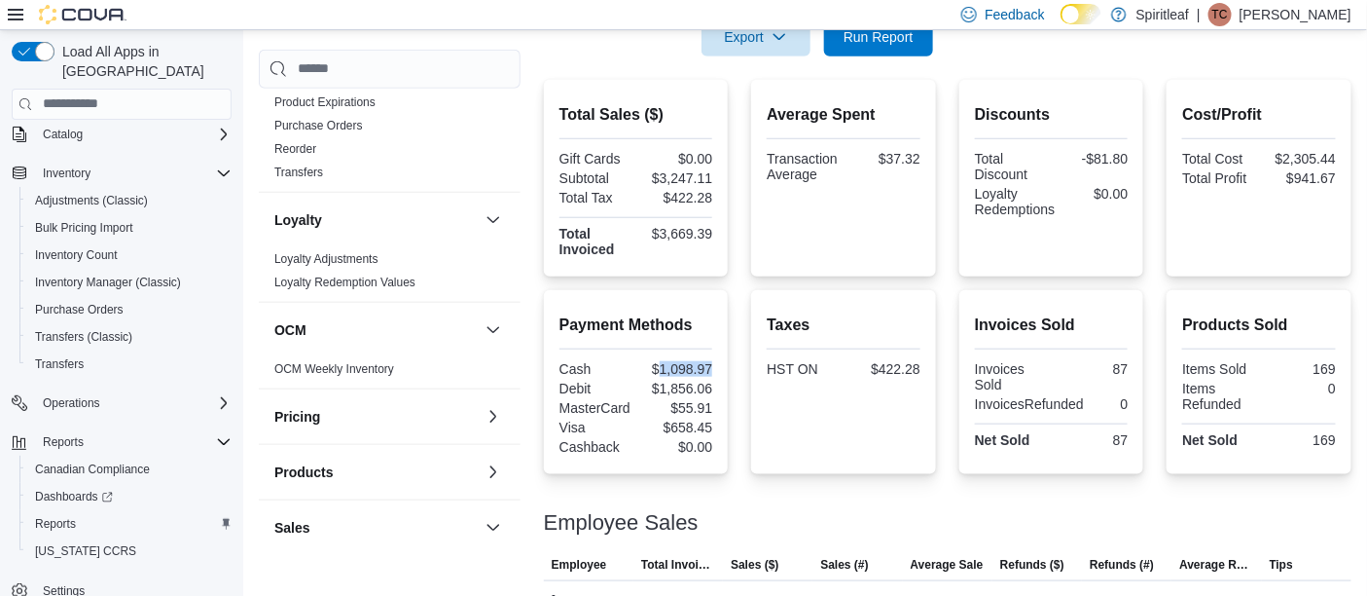
drag, startPoint x: 663, startPoint y: 368, endPoint x: 725, endPoint y: 366, distance: 62.3
click at [725, 366] on div "Payment Methods Cash $1,098.97 Debit $1,856.06 MasterCard $55.91 Visa $658.45 C…" at bounding box center [636, 382] width 185 height 184
copy div "1,098.97"
drag, startPoint x: 1299, startPoint y: 157, endPoint x: 1359, endPoint y: 157, distance: 59.4
click at [1352, 157] on div "Cost/Profit Total Cost $2,305.44 Total Profit $941.67" at bounding box center [1259, 178] width 185 height 197
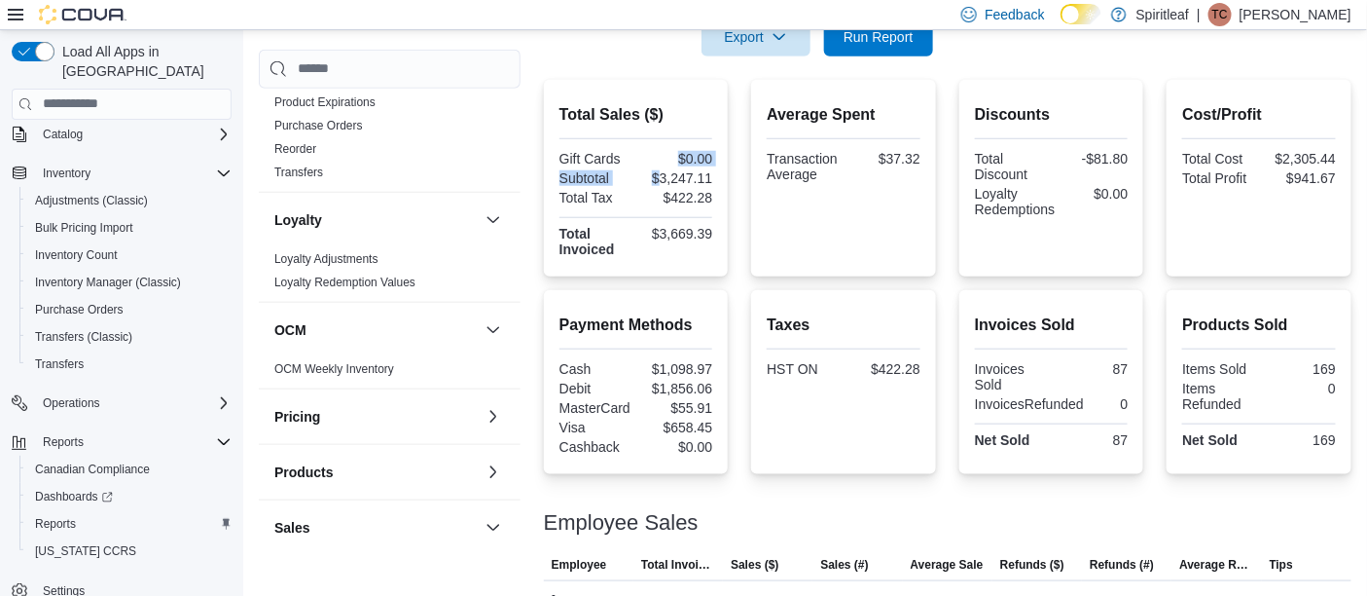
drag, startPoint x: 641, startPoint y: 158, endPoint x: 664, endPoint y: 173, distance: 27.3
click at [664, 173] on div "Gift Cards $0.00 Subtotal $3,247.11 Total Tax $422.28 Total Invoiced $3,669.39" at bounding box center [637, 206] width 154 height 110
click at [705, 176] on div "$3,247.11" at bounding box center [676, 178] width 73 height 16
drag, startPoint x: 666, startPoint y: 177, endPoint x: 726, endPoint y: 177, distance: 60.3
click at [726, 177] on div "Total Sales ($) Gift Cards $0.00 Subtotal $3,247.11 Total Tax $422.28 Total Inv…" at bounding box center [636, 178] width 185 height 197
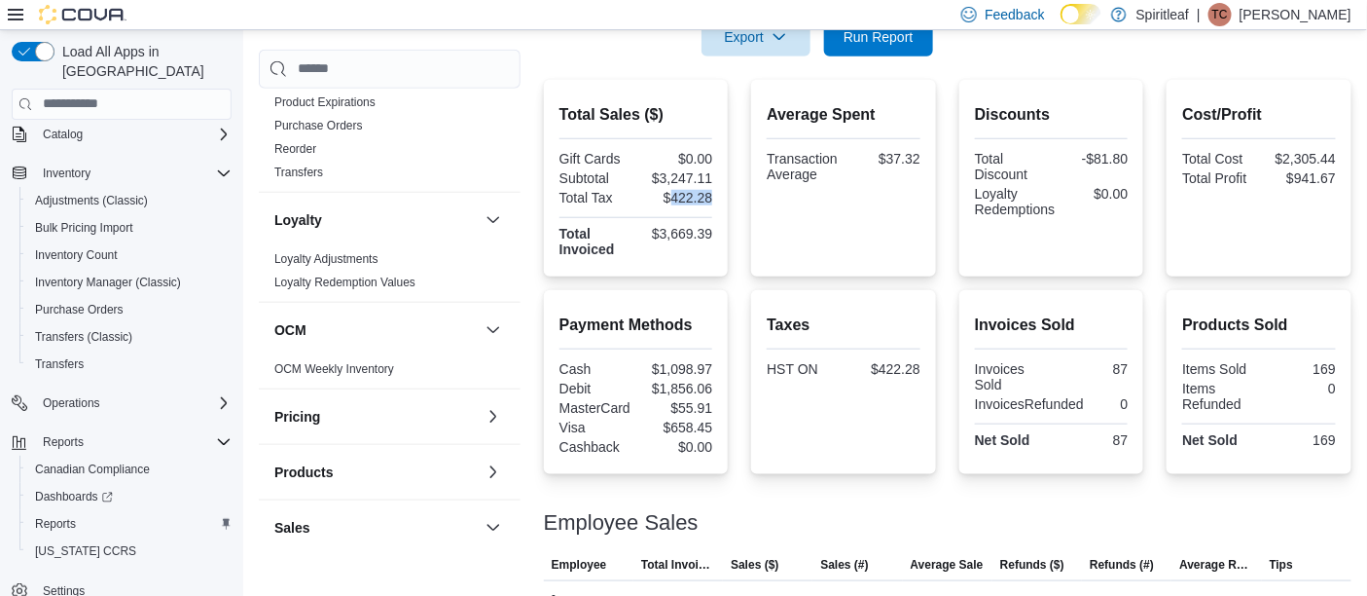
drag, startPoint x: 676, startPoint y: 199, endPoint x: 732, endPoint y: 199, distance: 55.5
click at [732, 199] on div "Total Sales ($) Gift Cards $0.00 Subtotal $3,247.11 Total Tax $422.28 Total Inv…" at bounding box center [948, 178] width 808 height 197
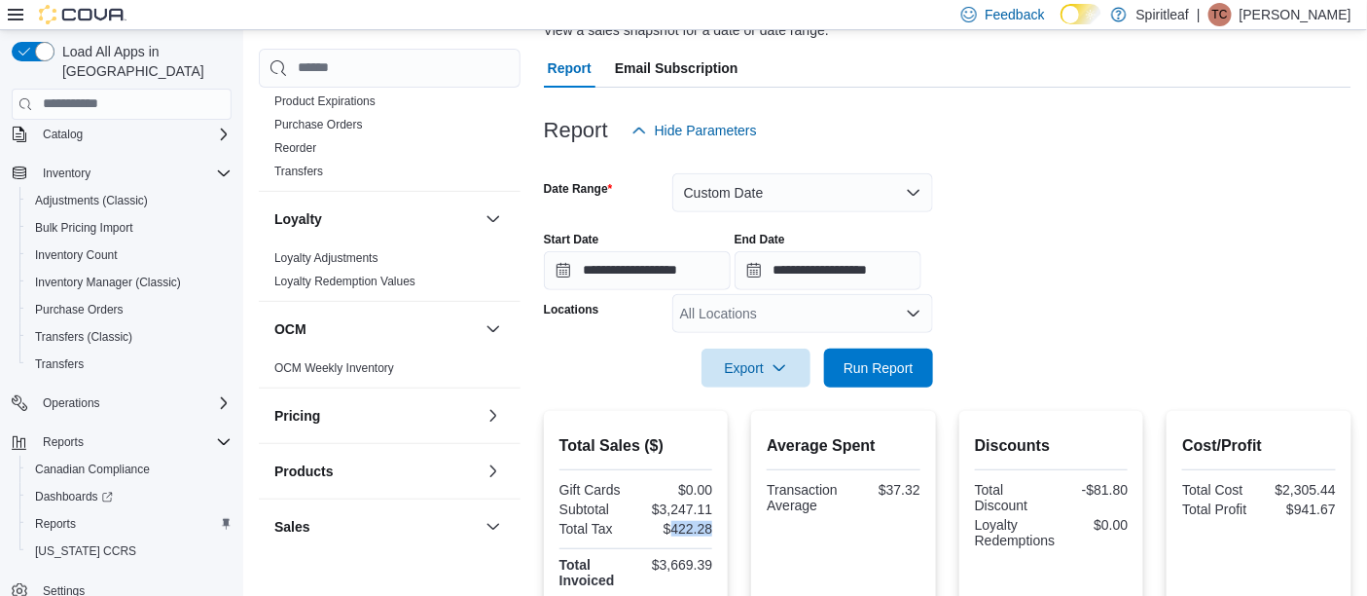
scroll to position [156, 0]
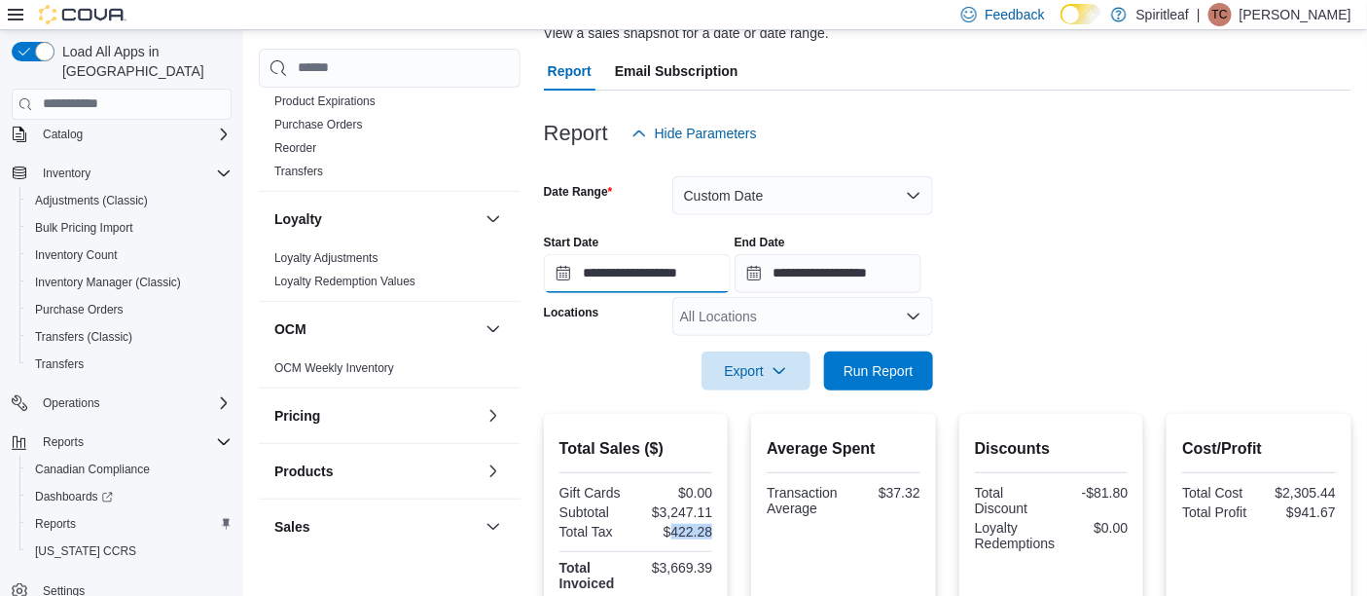
click at [635, 276] on input "**********" at bounding box center [637, 273] width 187 height 39
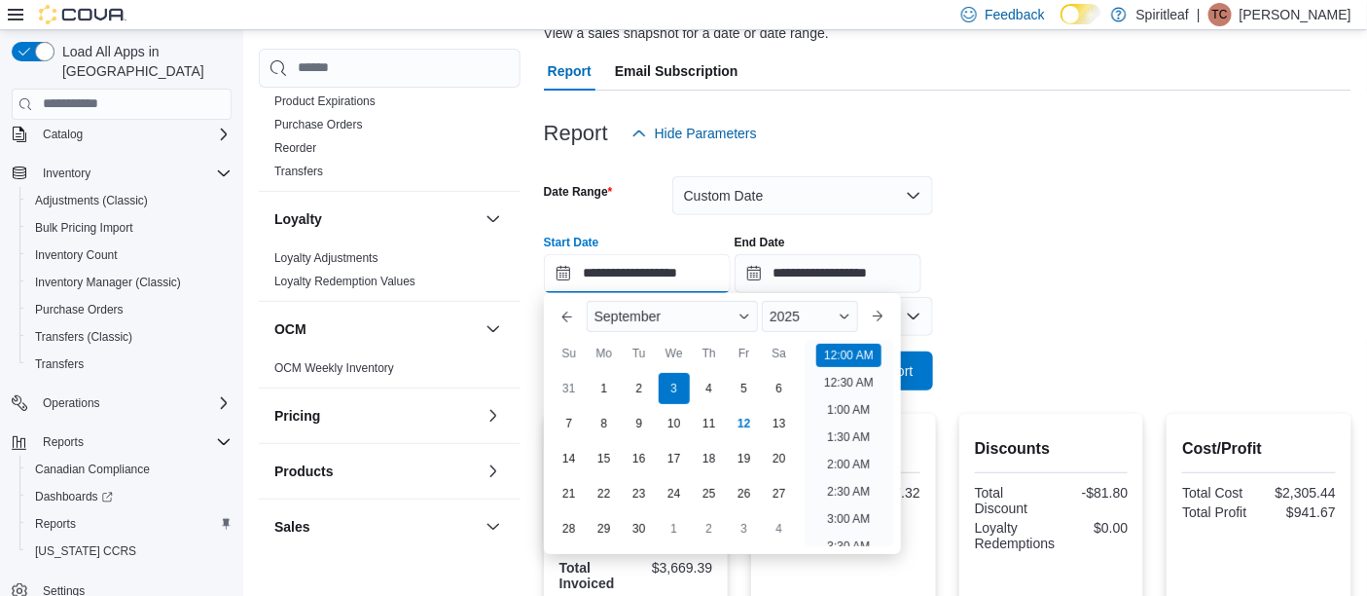
scroll to position [59, 0]
click at [711, 387] on div "4" at bounding box center [709, 388] width 34 height 34
type input "**********"
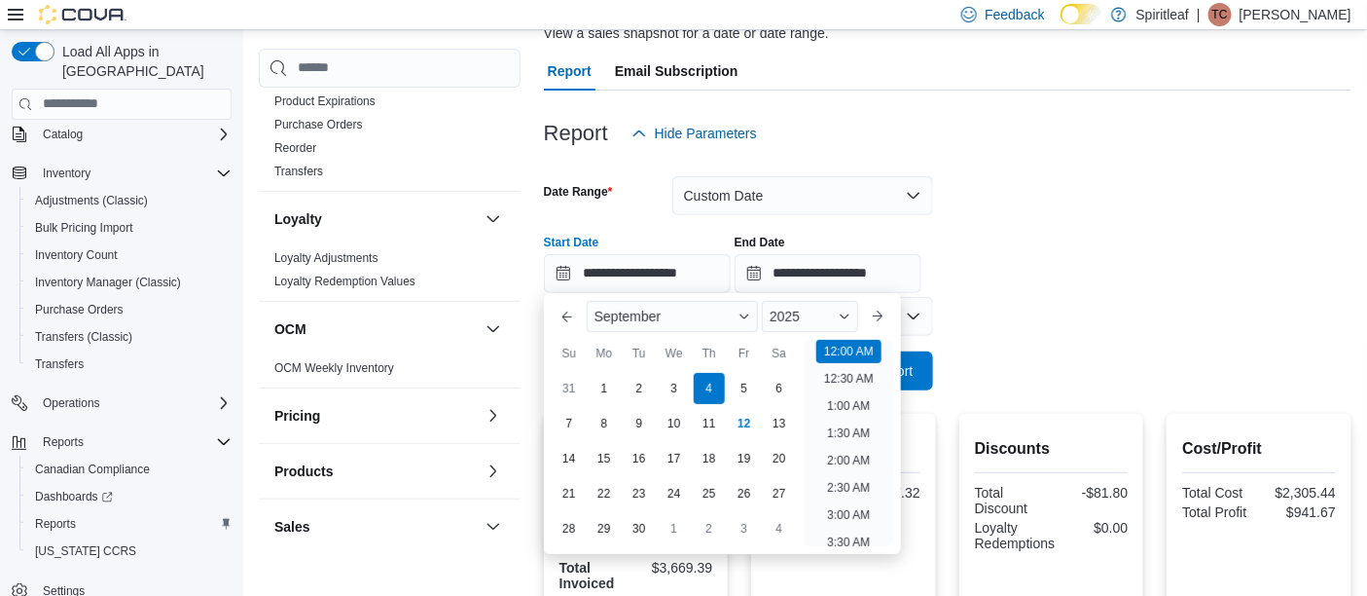
click at [1037, 179] on form "**********" at bounding box center [948, 271] width 808 height 237
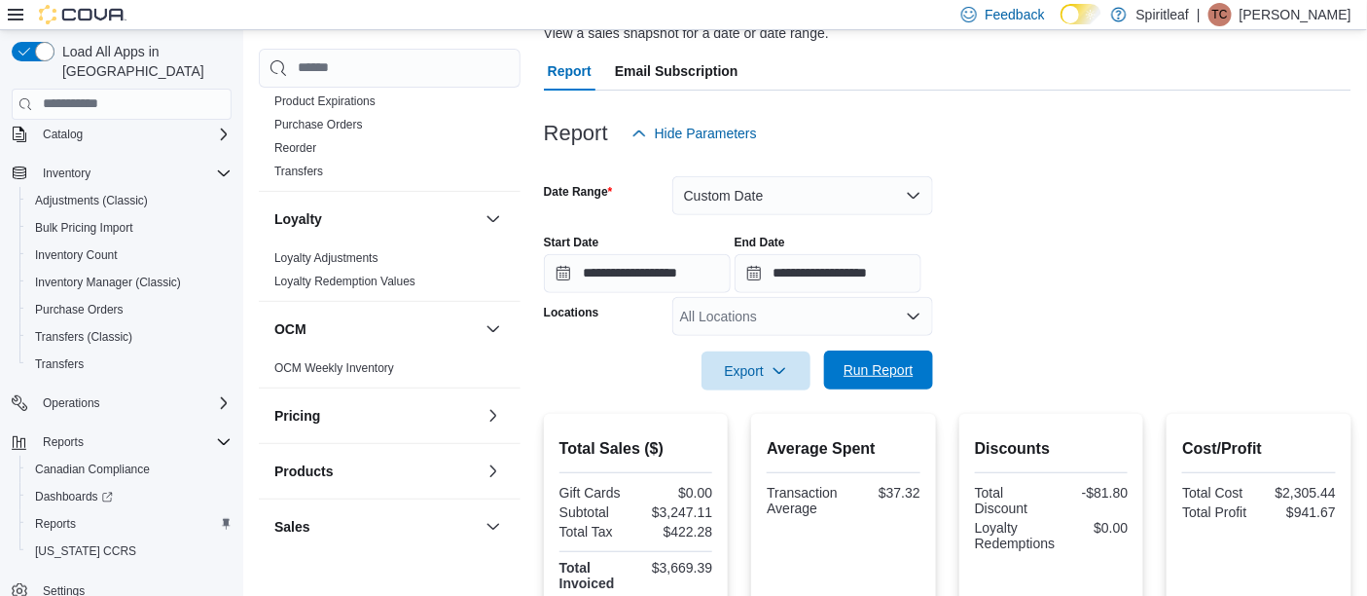
click at [887, 368] on span "Run Report" at bounding box center [879, 369] width 70 height 19
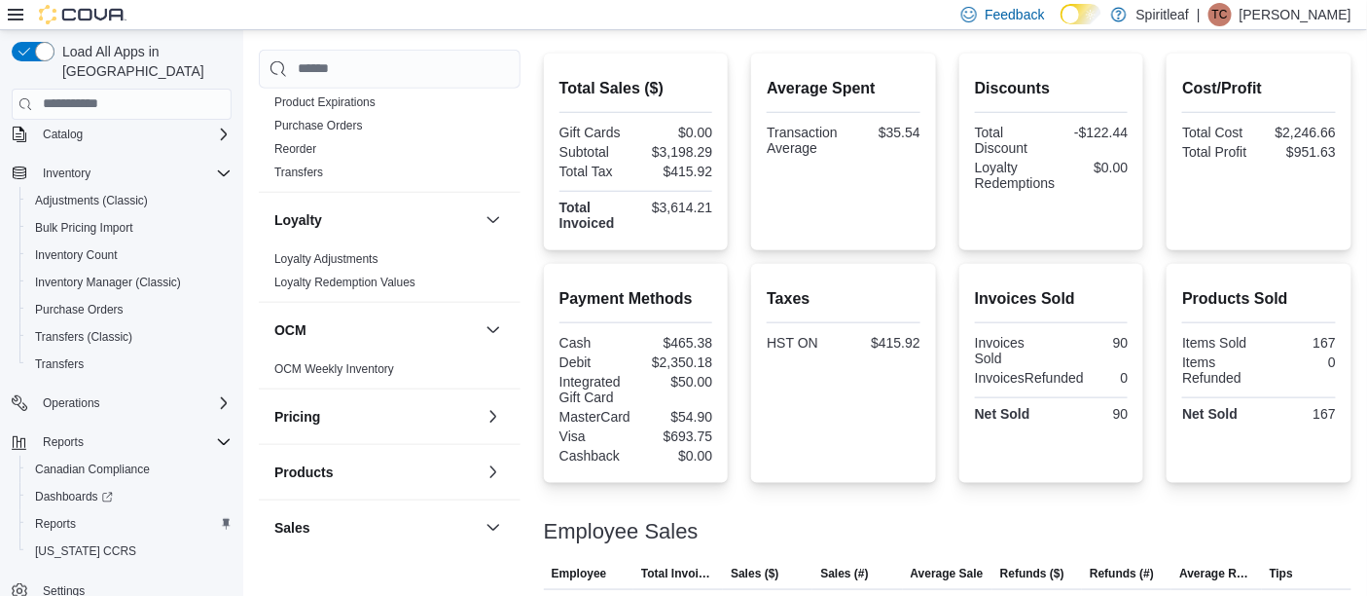
scroll to position [530, 0]
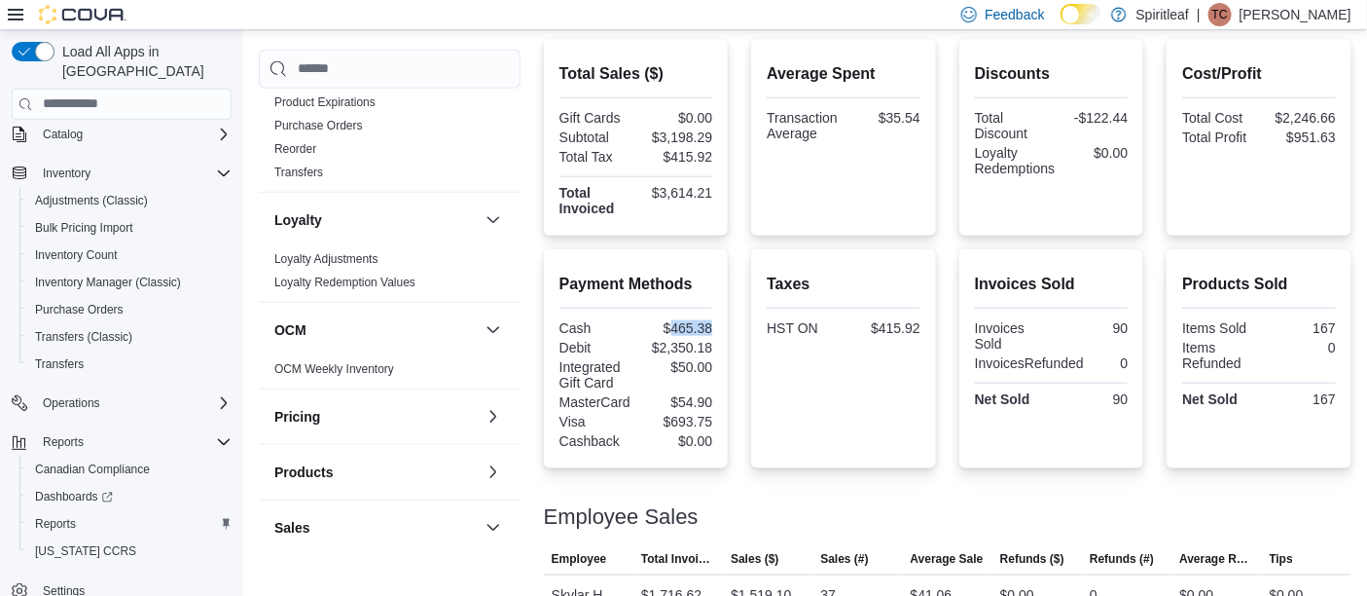
drag, startPoint x: 675, startPoint y: 330, endPoint x: 728, endPoint y: 323, distance: 53.0
click at [728, 323] on div "Payment Methods Cash $465.38 Debit $2,350.18 Integrated Gift Card $50.00 Master…" at bounding box center [636, 358] width 185 height 219
drag, startPoint x: 683, startPoint y: 365, endPoint x: 726, endPoint y: 366, distance: 42.8
click at [726, 366] on div "Payment Methods Cash $465.38 Debit $2,350.18 Integrated Gift Card $50.00 Master…" at bounding box center [636, 358] width 185 height 219
drag, startPoint x: 1300, startPoint y: 117, endPoint x: 1371, endPoint y: 110, distance: 71.4
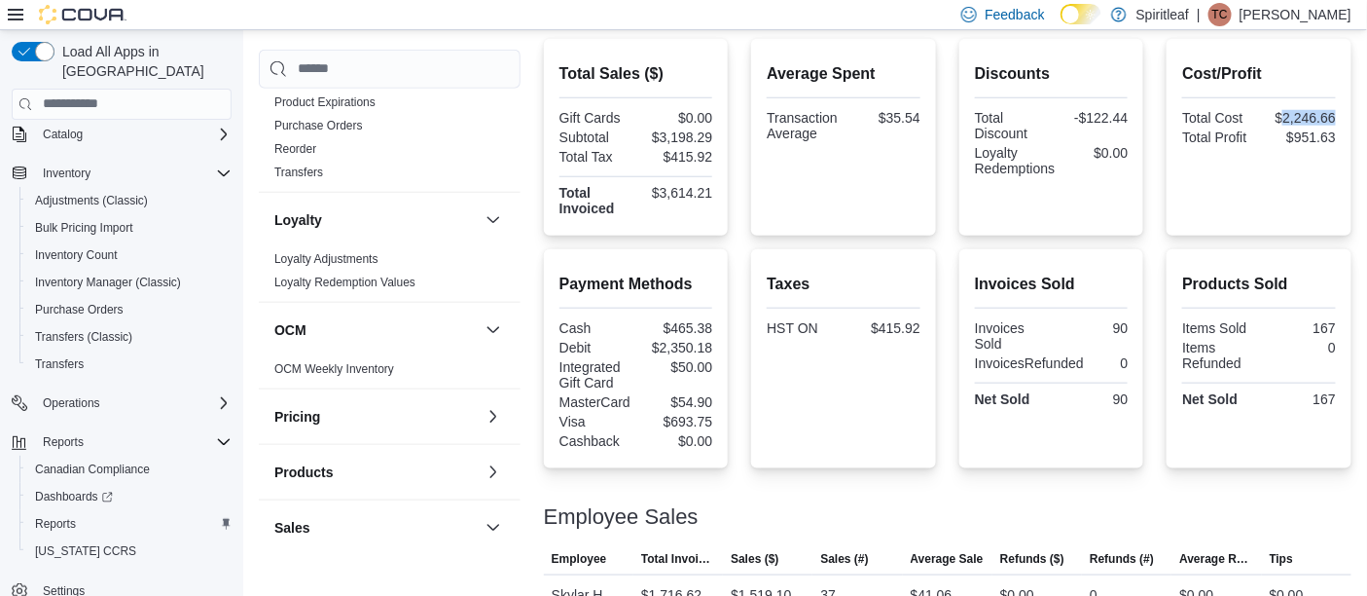
drag, startPoint x: 665, startPoint y: 135, endPoint x: 725, endPoint y: 135, distance: 60.3
click at [725, 135] on div "Total Sales ($) Gift Cards $0.00 Subtotal $3,198.29 Total Tax $415.92 Total Inv…" at bounding box center [636, 137] width 185 height 197
drag, startPoint x: 673, startPoint y: 153, endPoint x: 731, endPoint y: 151, distance: 57.5
click at [729, 151] on div "Total Sales ($) Gift Cards $0.00 Subtotal $3,198.29 Total Tax $415.92 Total Inv…" at bounding box center [636, 137] width 185 height 197
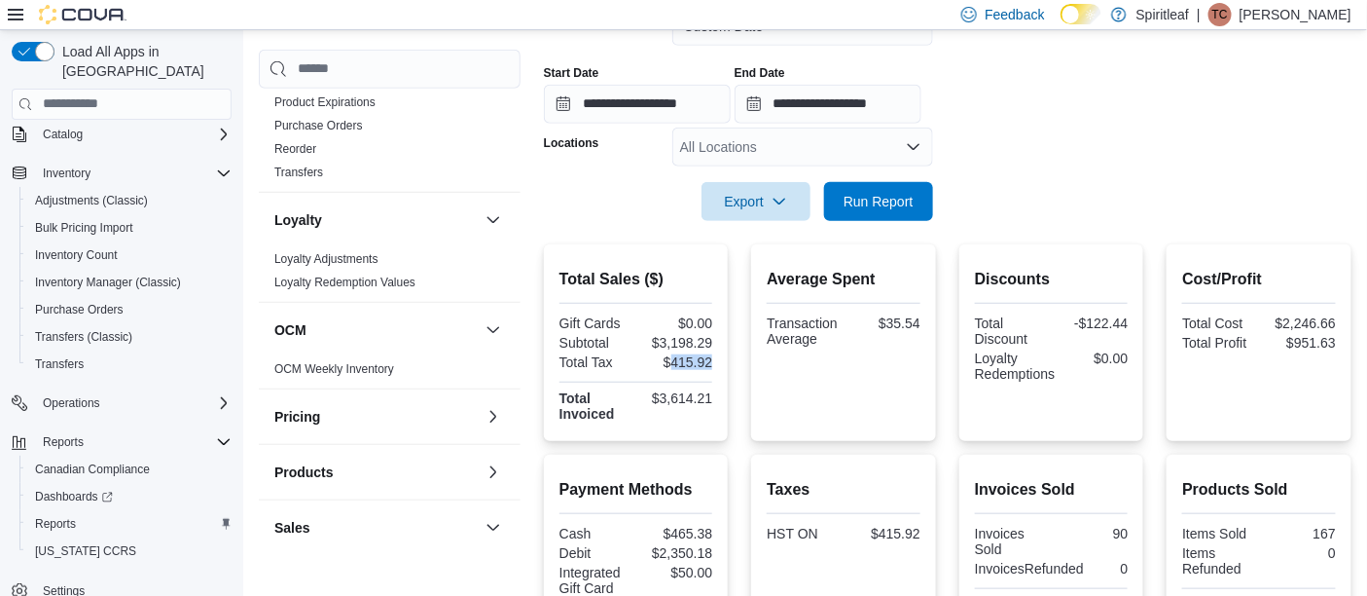
scroll to position [302, 0]
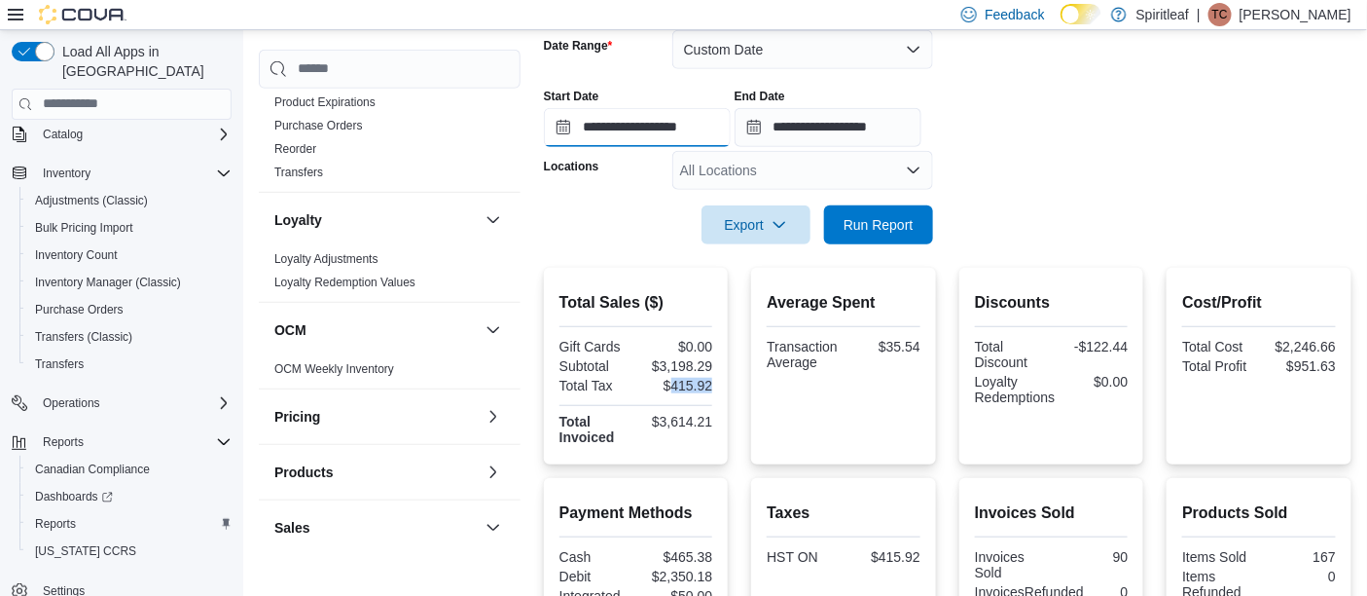
click at [635, 127] on input "**********" at bounding box center [637, 127] width 187 height 39
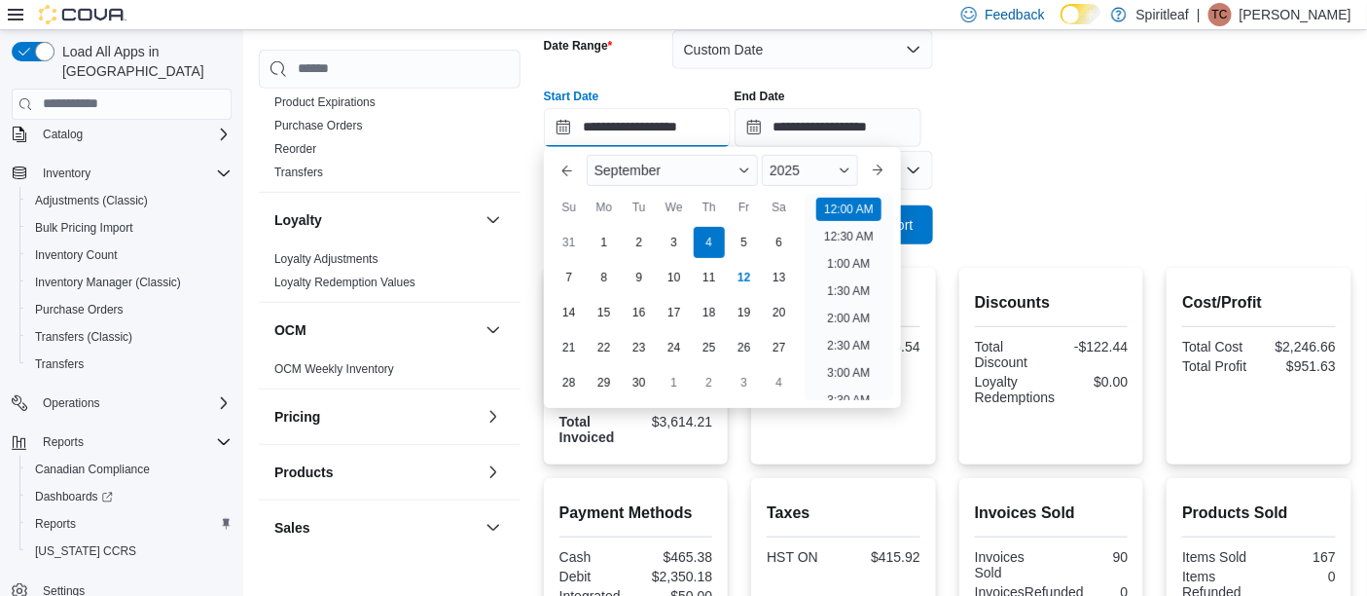
scroll to position [59, 0]
click at [741, 242] on div "5" at bounding box center [744, 242] width 34 height 34
type input "**********"
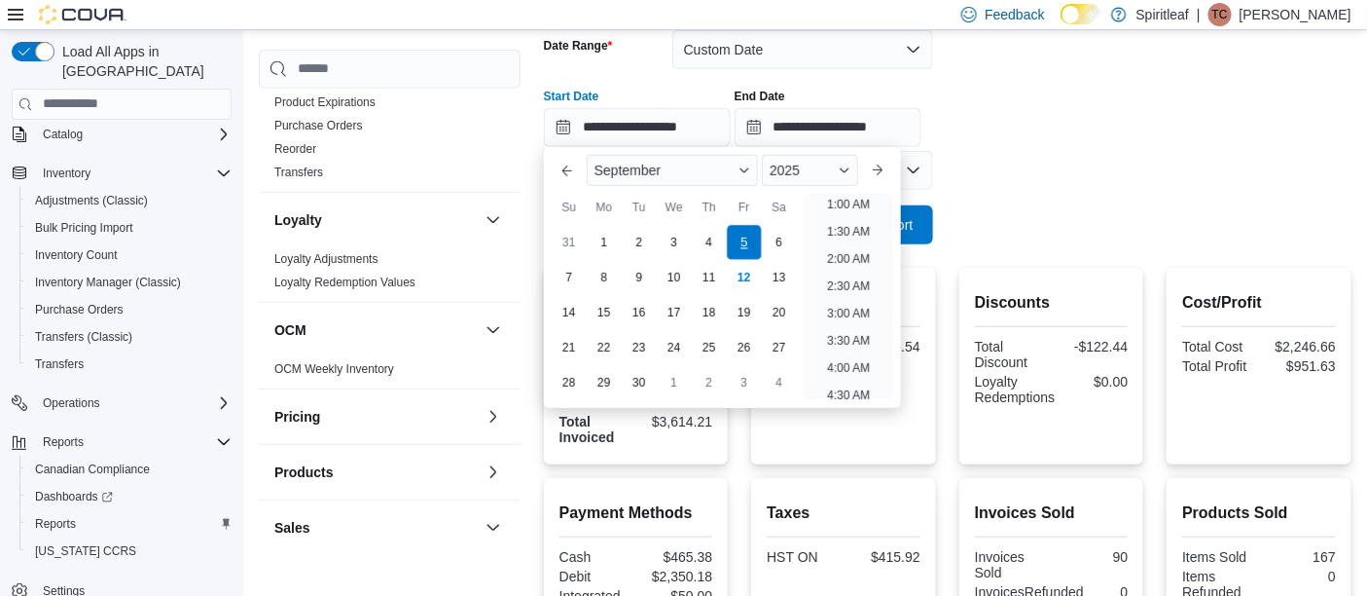
scroll to position [4, 0]
click at [1017, 163] on form "**********" at bounding box center [948, 125] width 808 height 237
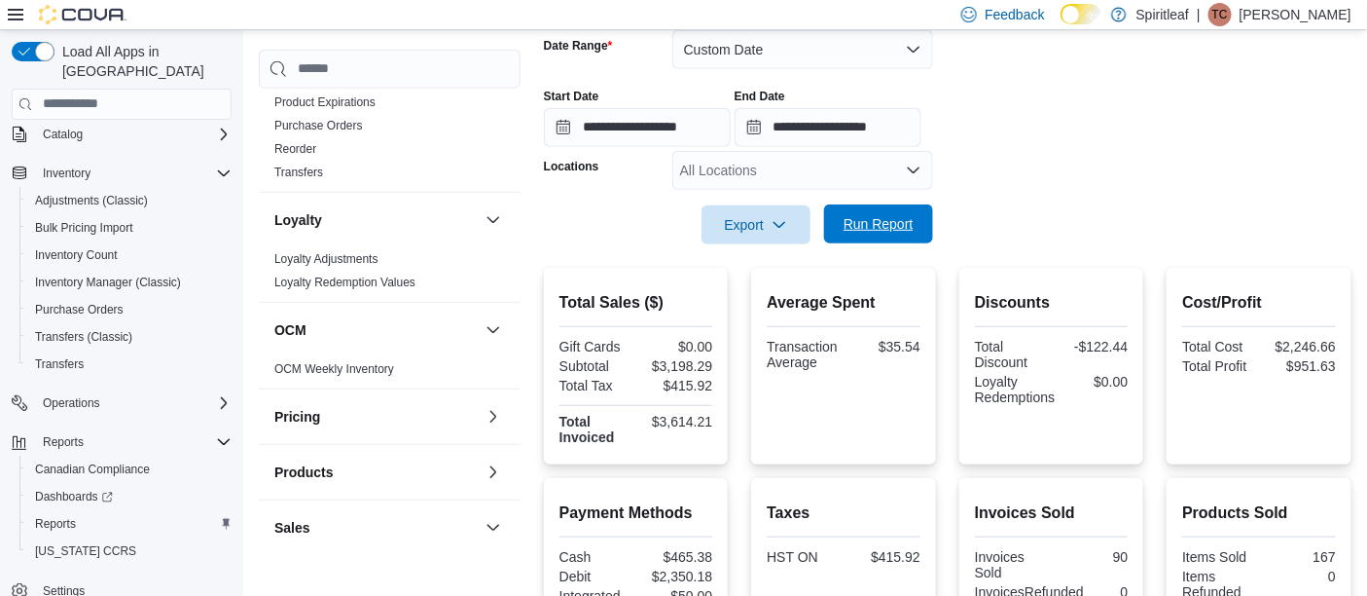
click at [879, 217] on span "Run Report" at bounding box center [879, 223] width 70 height 19
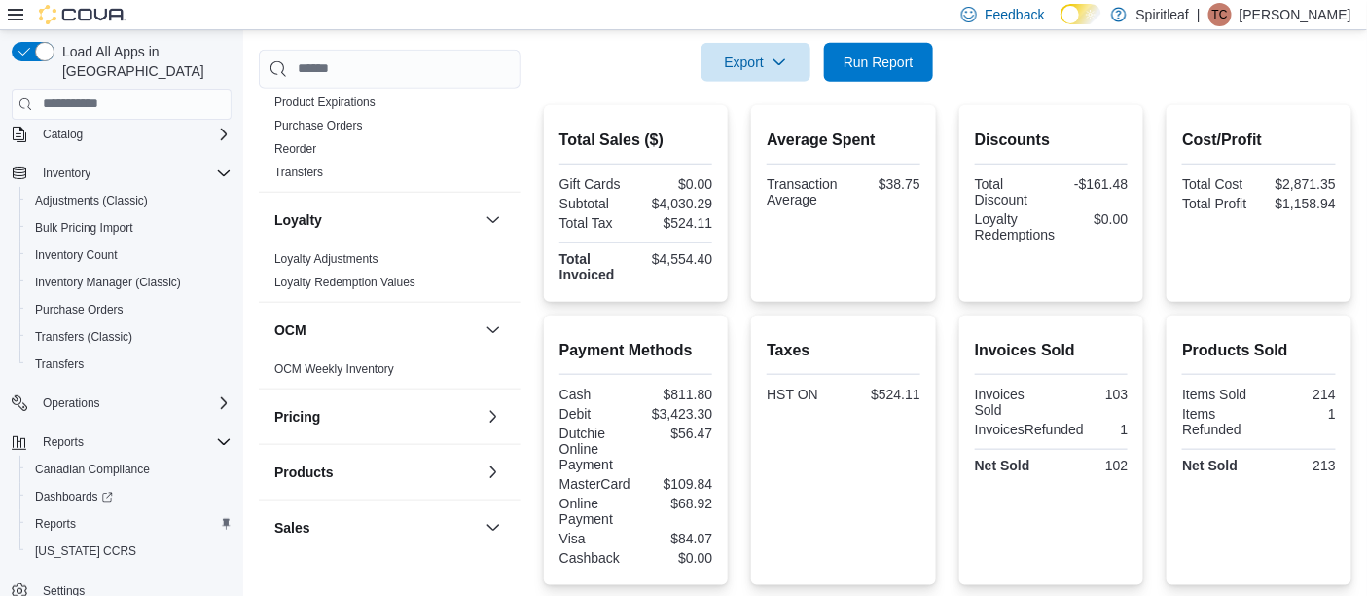
scroll to position [507, 0]
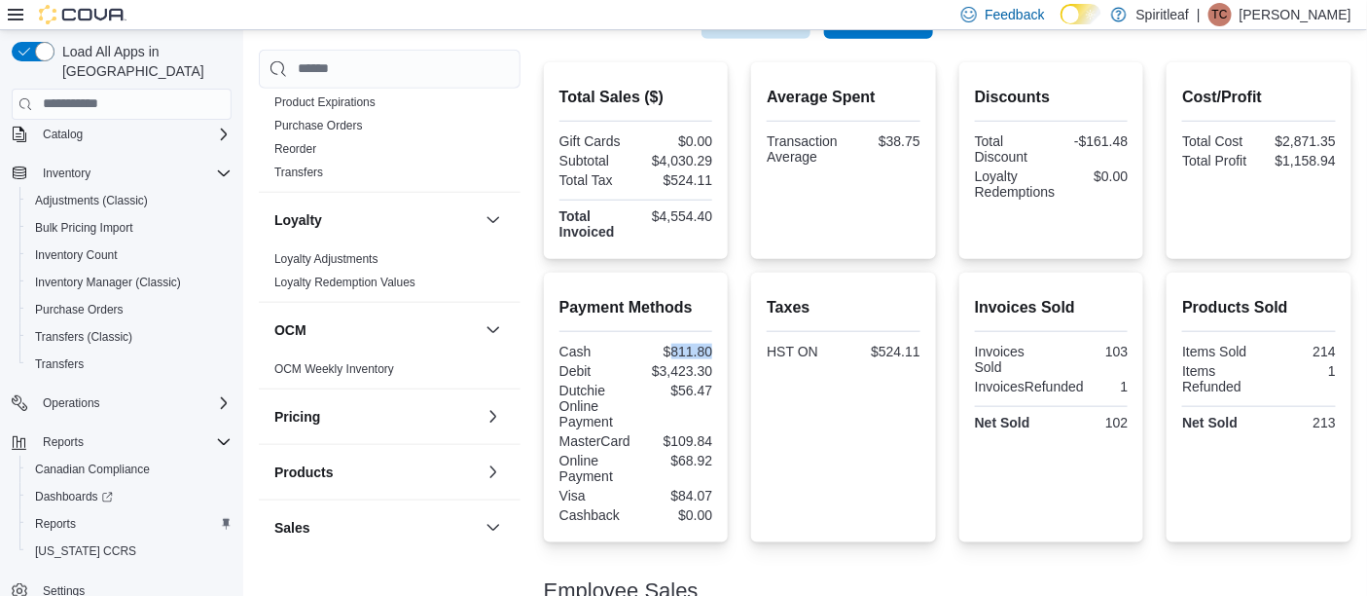
drag, startPoint x: 673, startPoint y: 351, endPoint x: 725, endPoint y: 351, distance: 51.6
click at [725, 351] on div "Payment Methods Cash $811.80 Debit $3,423.30 Dutchie Online Payment $56.47 Mast…" at bounding box center [636, 407] width 185 height 270
drag, startPoint x: 1300, startPoint y: 134, endPoint x: 1368, endPoint y: 136, distance: 68.2
drag, startPoint x: 664, startPoint y: 160, endPoint x: 722, endPoint y: 157, distance: 58.5
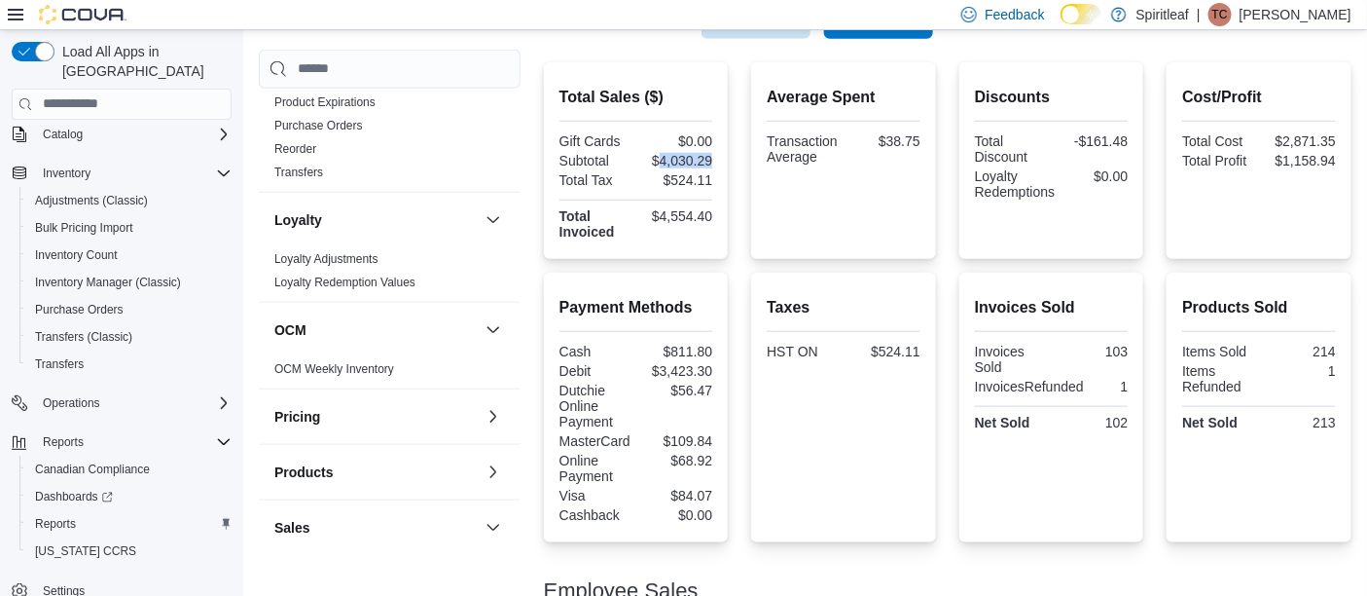
click at [734, 155] on div "Total Sales ($) Gift Cards $0.00 Subtotal $4,030.29 Total Tax $524.11 Total Inv…" at bounding box center [948, 160] width 808 height 197
drag, startPoint x: 677, startPoint y: 179, endPoint x: 729, endPoint y: 179, distance: 51.6
click at [729, 179] on div "Total Sales ($) Gift Cards $0.00 Subtotal $4,030.29 Total Tax $524.11 Total Inv…" at bounding box center [636, 160] width 185 height 197
